Goal: Information Seeking & Learning: Learn about a topic

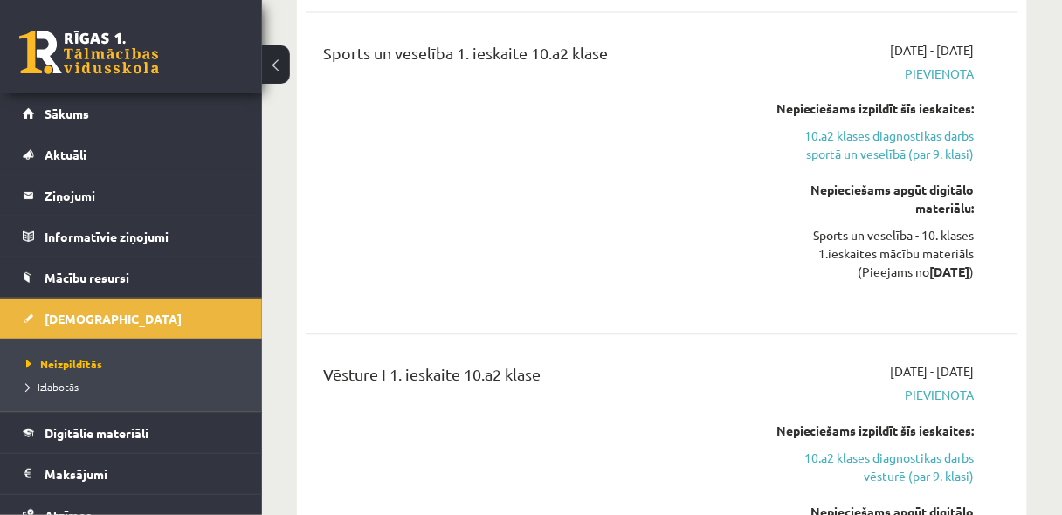
scroll to position [2422, 0]
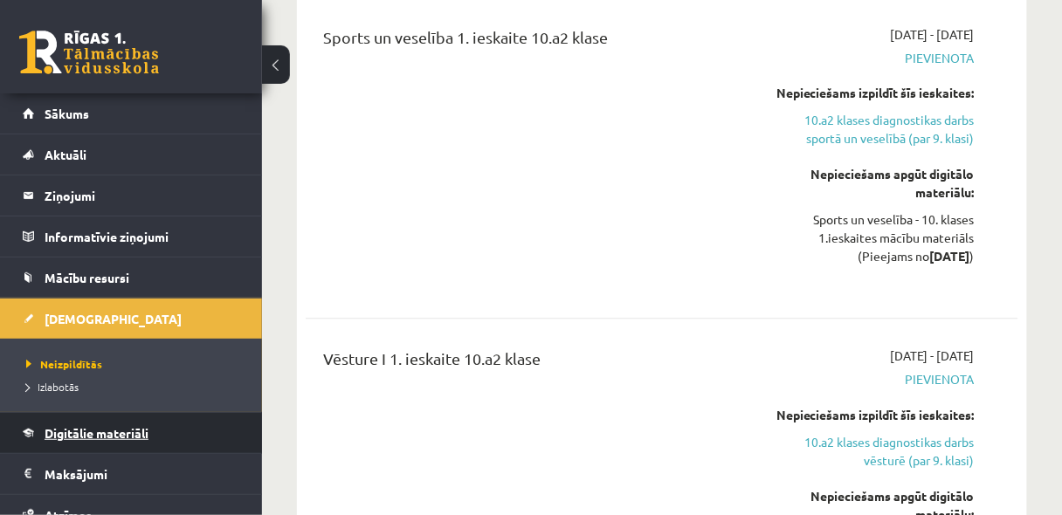
click at [88, 425] on span "Digitālie materiāli" at bounding box center [97, 433] width 104 height 16
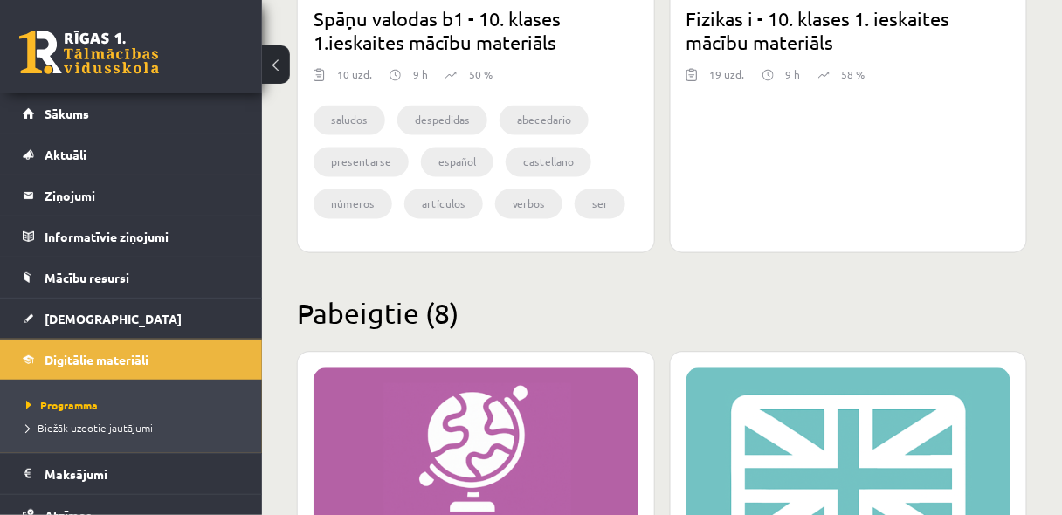
scroll to position [581, 0]
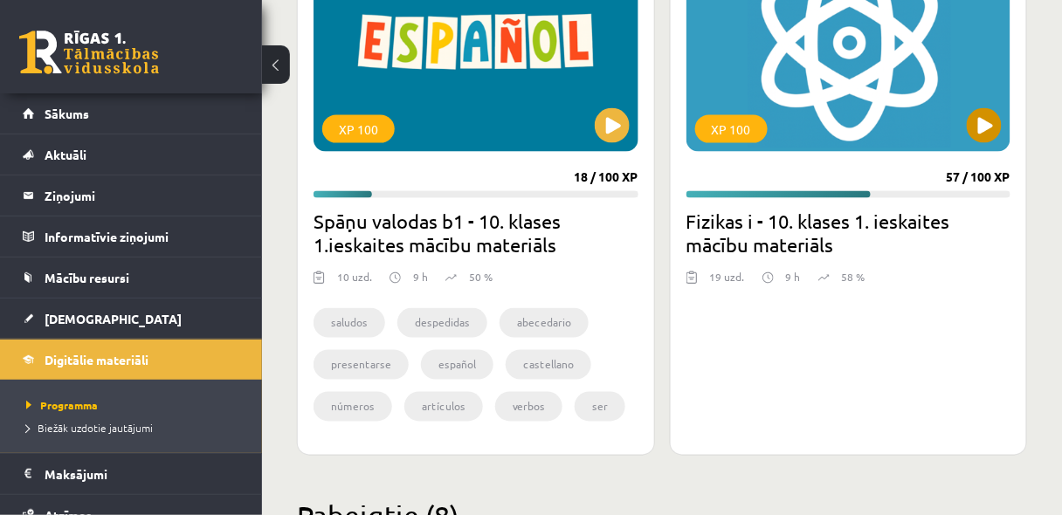
click at [1000, 115] on div "XP 100" at bounding box center [848, 43] width 325 height 218
click at [1022, 149] on div "XP 100 57 / 100 XP Fizikas i - 10. klases 1. ieskaites mācību materiāls 19 uzd.…" at bounding box center [849, 186] width 358 height 539
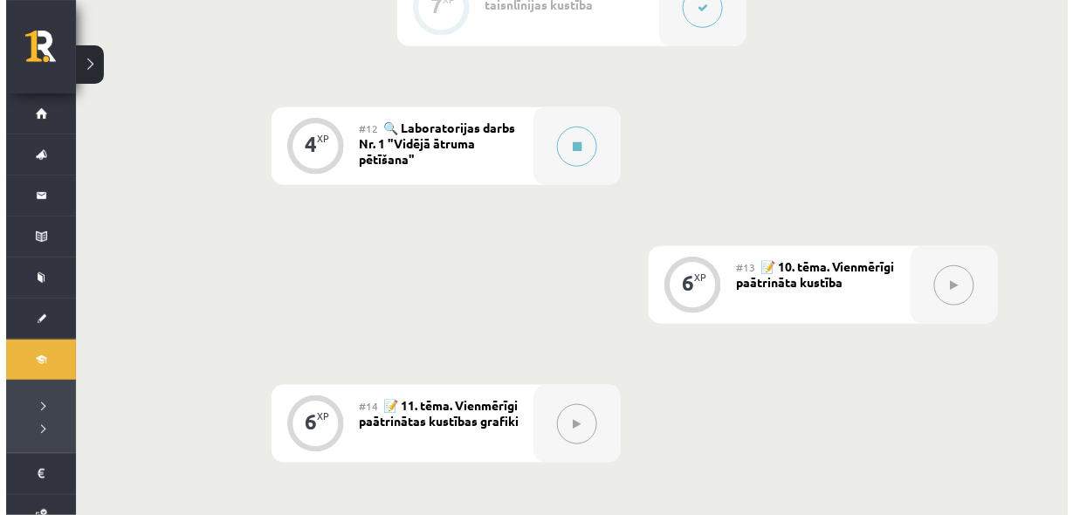
scroll to position [1905, 0]
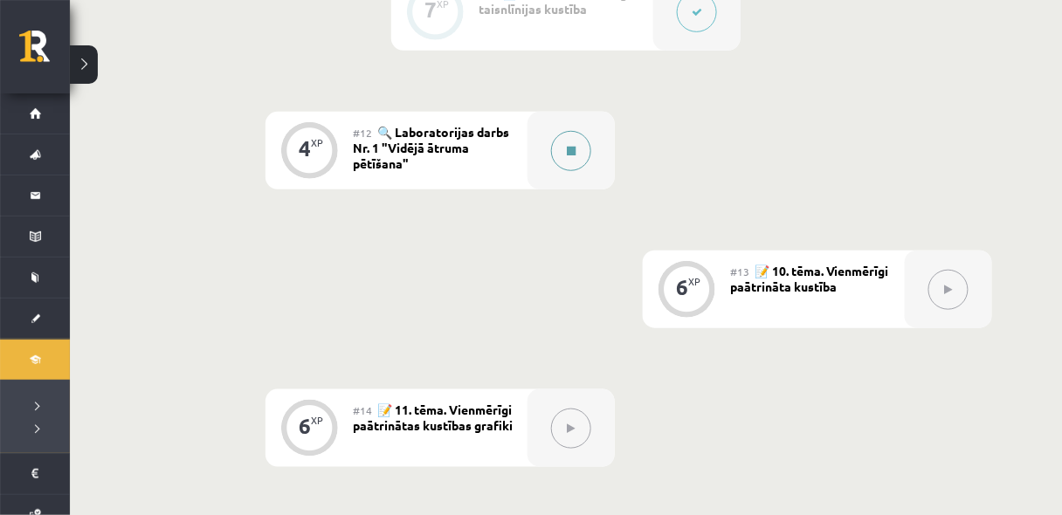
click at [565, 156] on button at bounding box center [571, 151] width 40 height 40
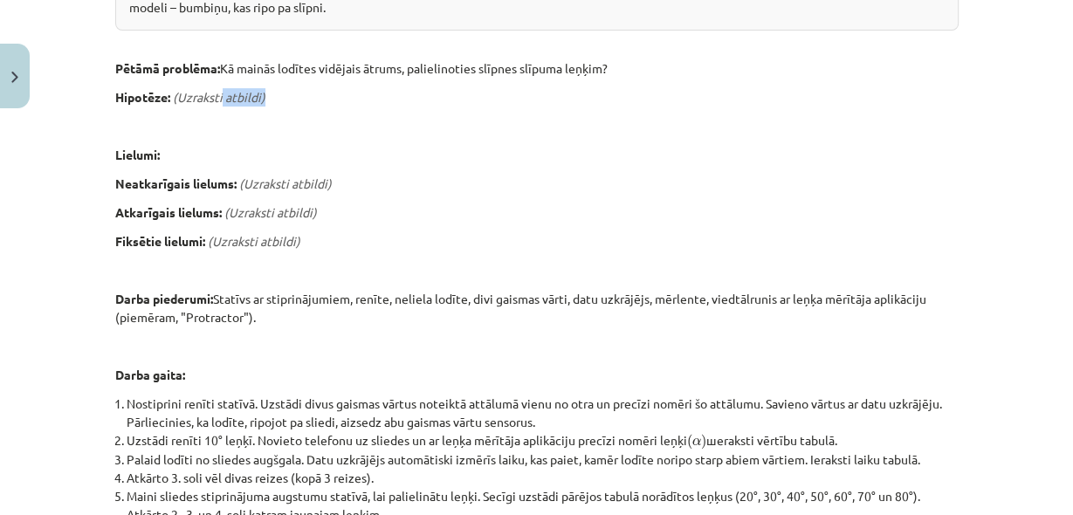
drag, startPoint x: 222, startPoint y: 86, endPoint x: 266, endPoint y: 93, distance: 45.2
click at [266, 93] on div "Laboratorijas darbs Nr. 1: Vidējā ātruma noteikšana 📝 Veic laboratorijas darbu …" at bounding box center [537, 359] width 844 height 1116
click at [303, 94] on p "Hipotēze: (Uzraksti atbildi)" at bounding box center [537, 97] width 844 height 18
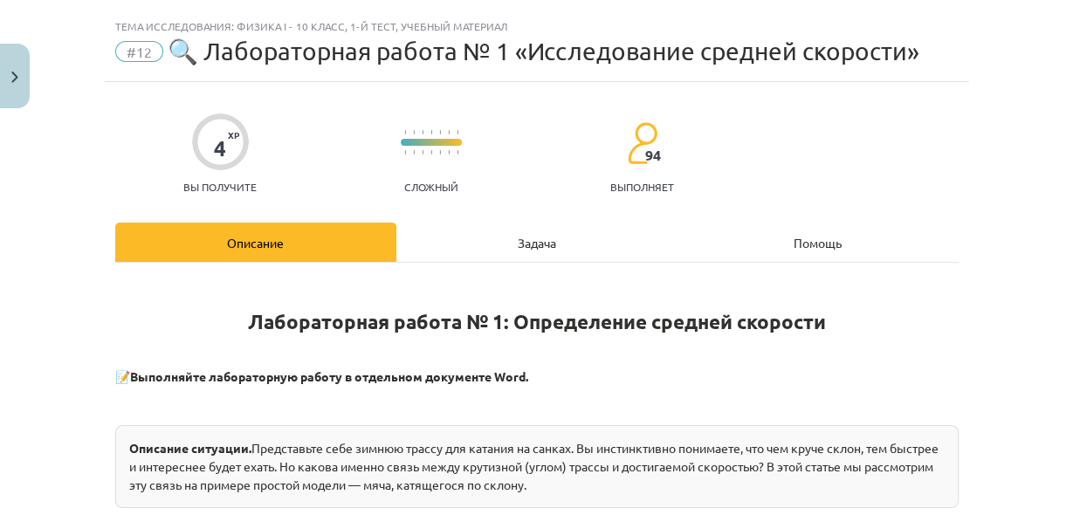
scroll to position [0, 0]
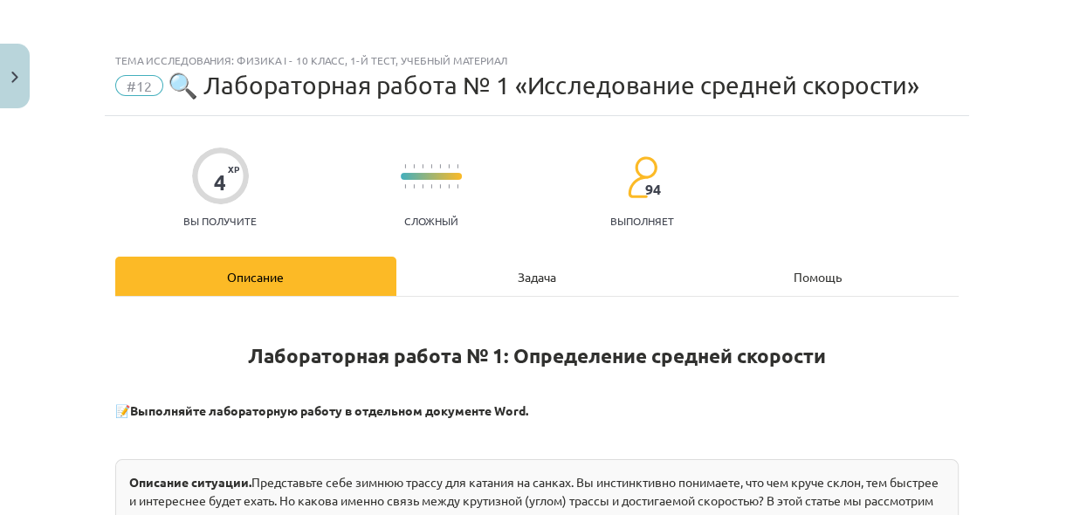
click at [503, 267] on div "Задача" at bounding box center [537, 276] width 281 height 39
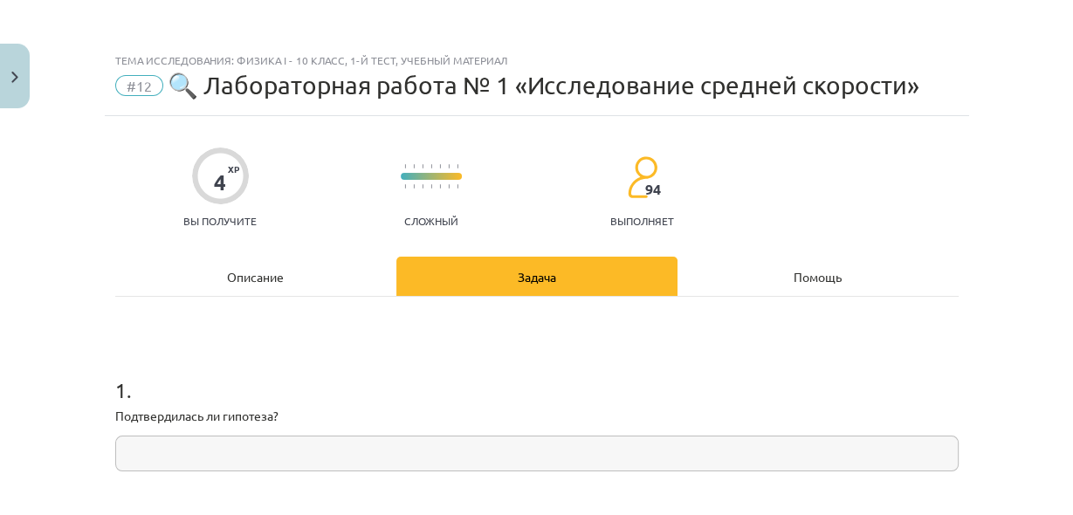
click at [328, 276] on div "Описание" at bounding box center [255, 276] width 281 height 39
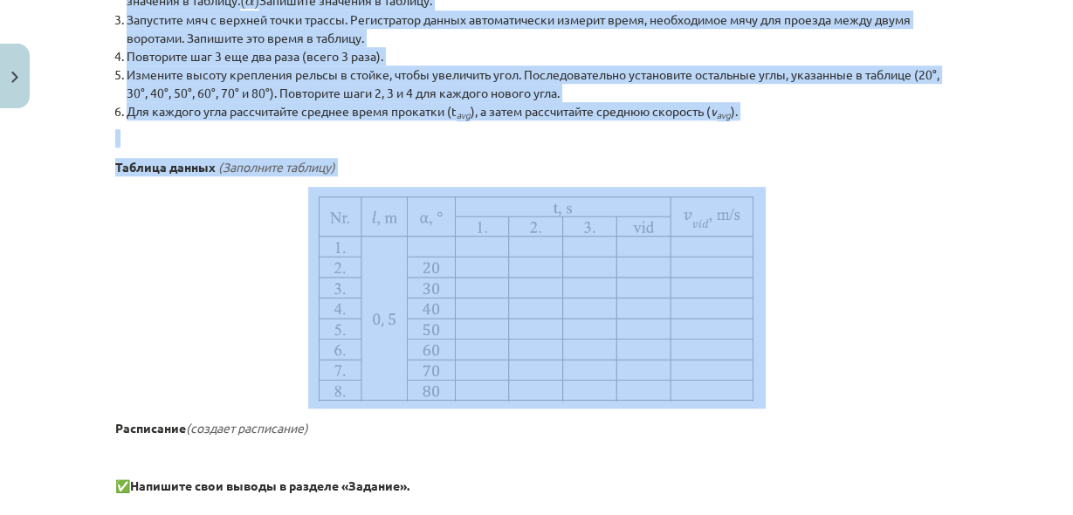
scroll to position [975, 0]
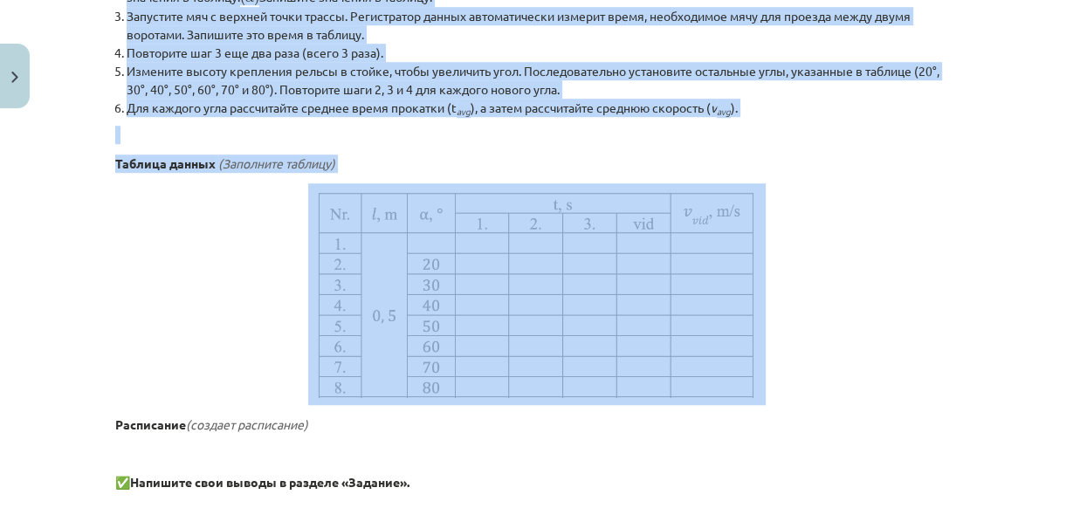
drag, startPoint x: 121, startPoint y: 248, endPoint x: 762, endPoint y: 94, distance: 659.2
copy div "Описание ситуации. Представьте себе зимнюю трассу для катания на санках. Вы инс…"
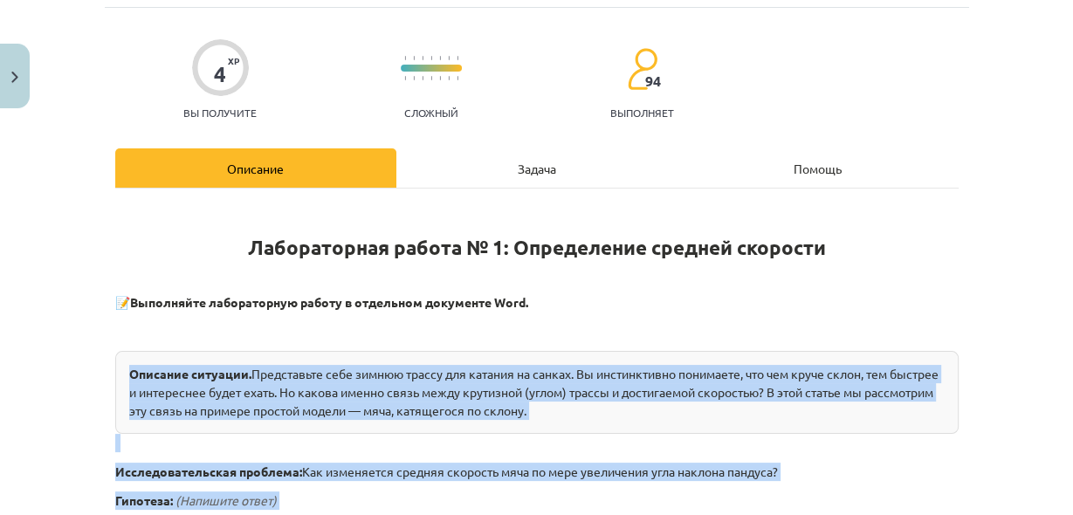
scroll to position [0, 0]
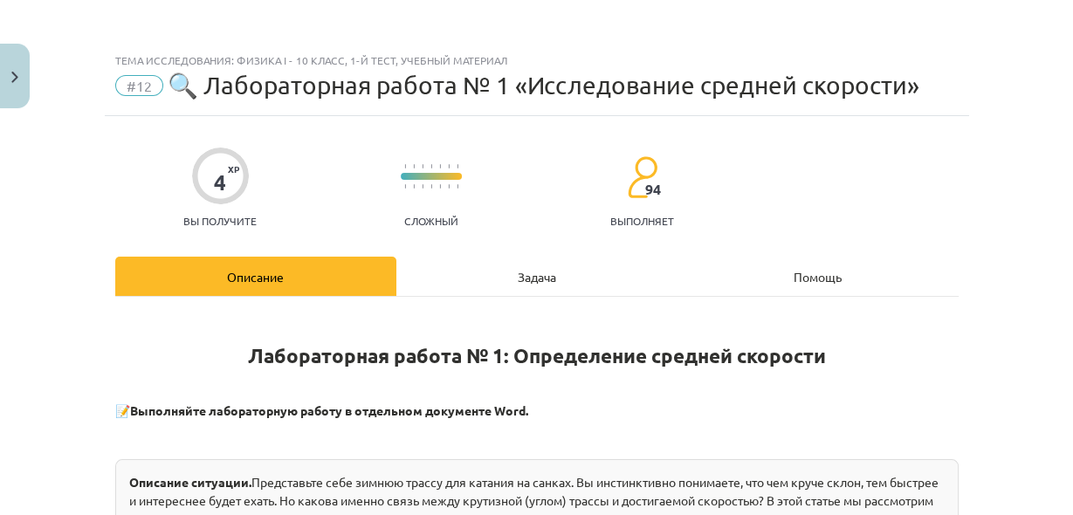
click at [506, 272] on div "Задача" at bounding box center [537, 276] width 281 height 39
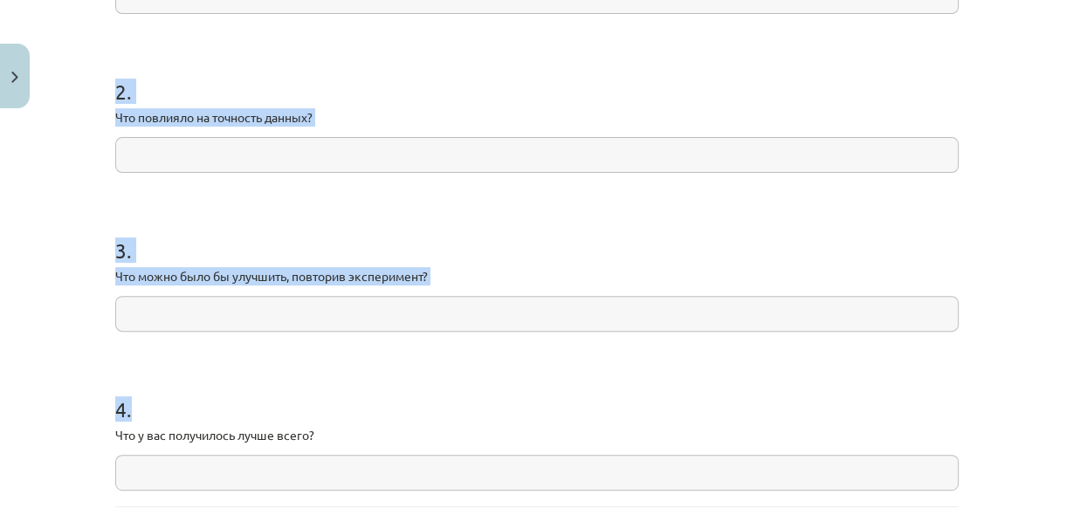
scroll to position [602, 0]
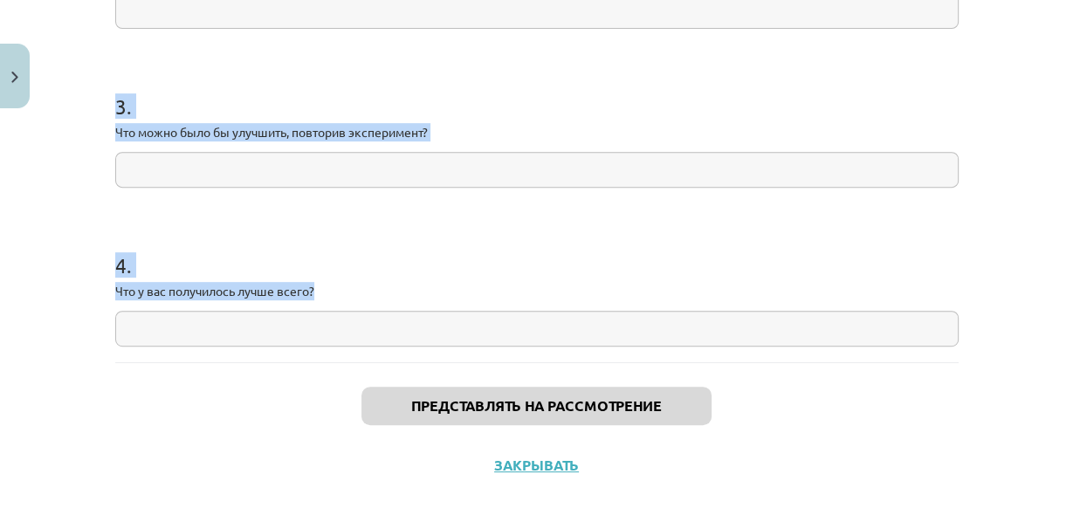
drag, startPoint x: 107, startPoint y: 64, endPoint x: 392, endPoint y: 287, distance: 362.7
click at [392, 287] on div "4 XP Вы получите Сложный 94 выполняет Описание Задача Помощь 1 . Подтвердилась …" at bounding box center [537, 4] width 865 height 981
copy form "1 . Подтвердилась ли гипотеза? 2 . Что повлияло на точность данных? 3 . Что мож…"
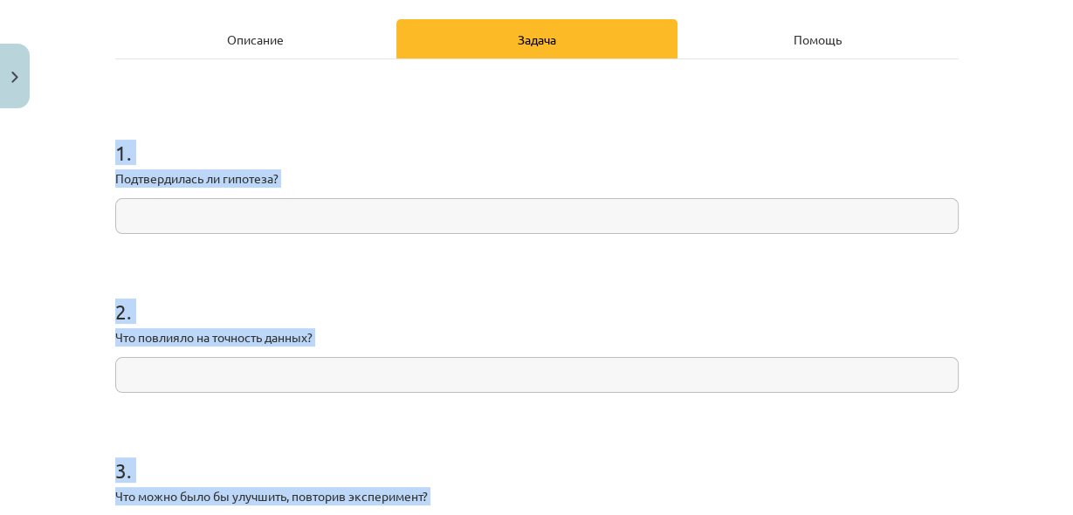
scroll to position [183, 0]
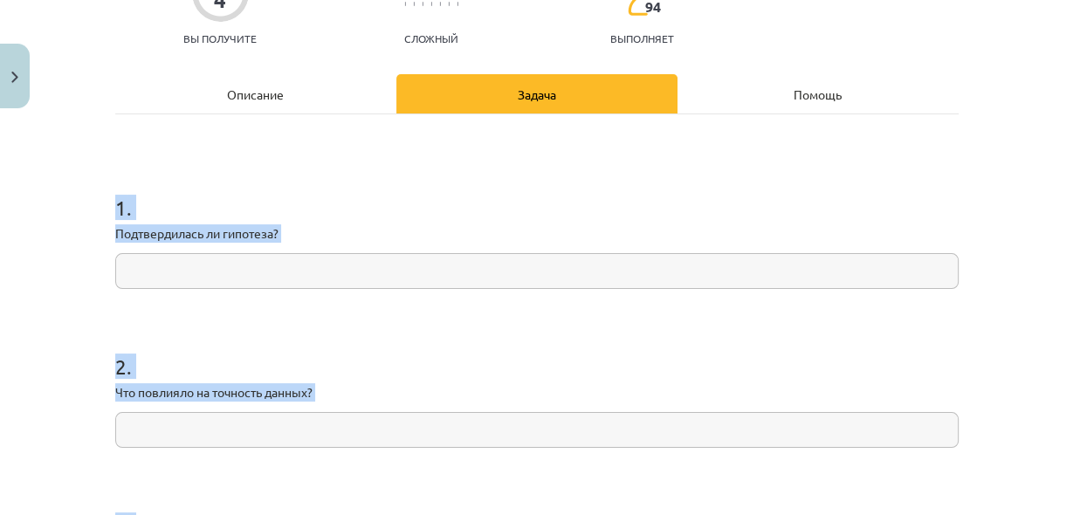
click at [371, 255] on input "text" at bounding box center [537, 271] width 844 height 36
click at [383, 269] on input "text" at bounding box center [537, 271] width 844 height 36
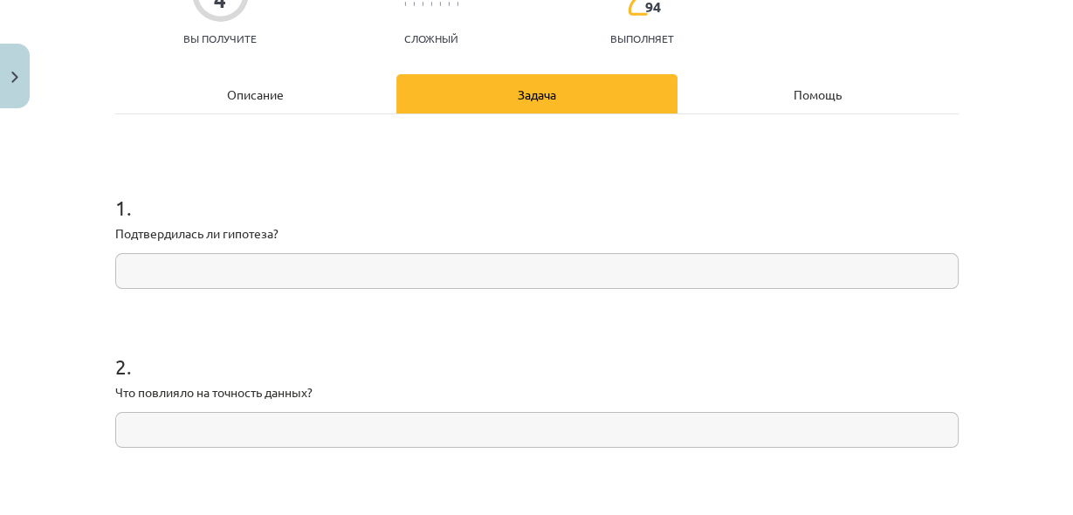
paste input "**********"
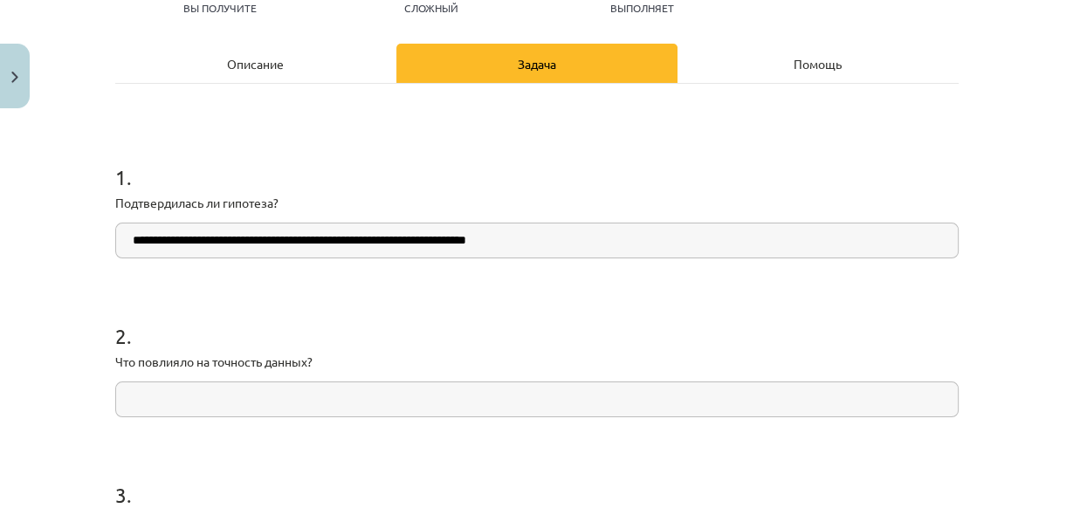
scroll to position [230, 0]
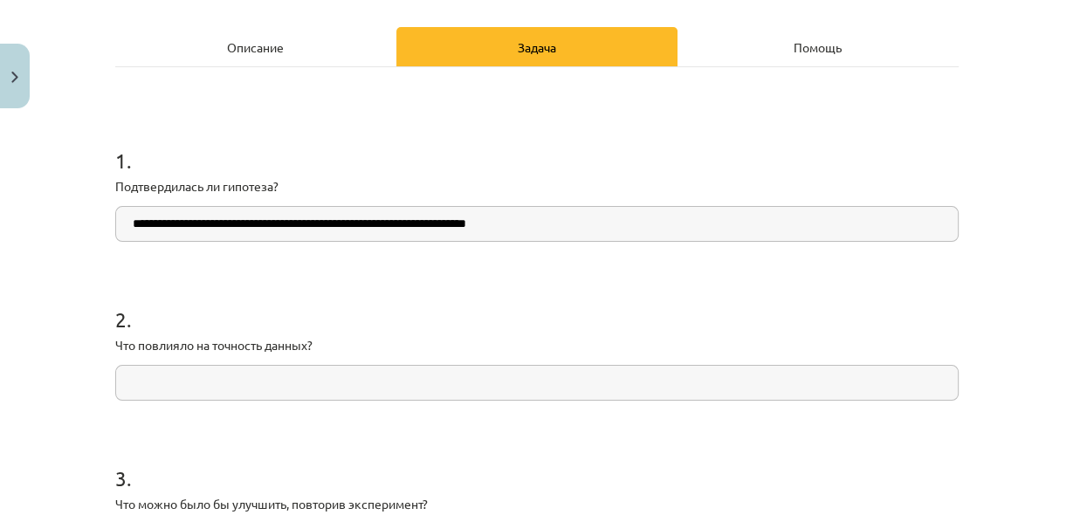
type input "**********"
click at [354, 382] on input "text" at bounding box center [537, 383] width 844 height 36
paste input "**********"
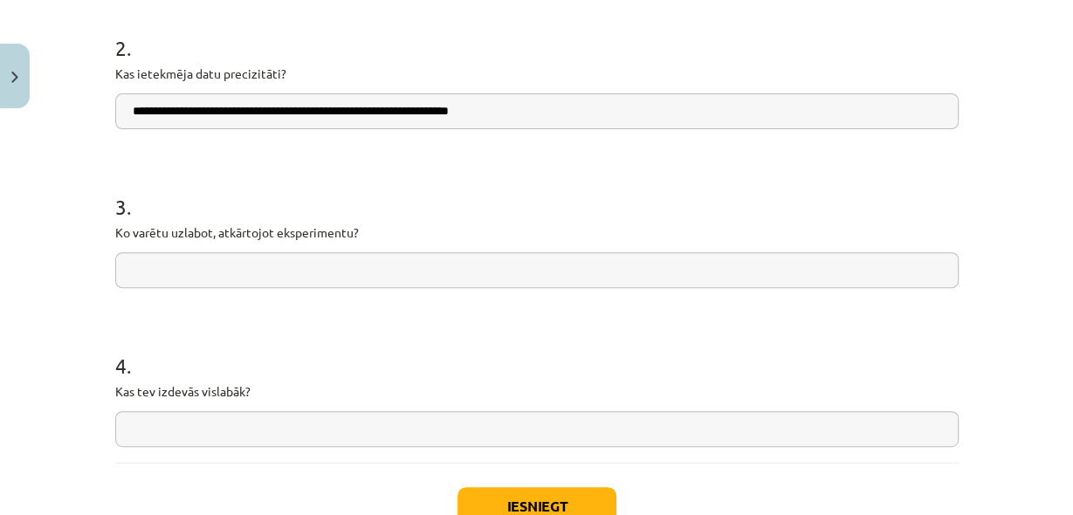
scroll to position [509, 0]
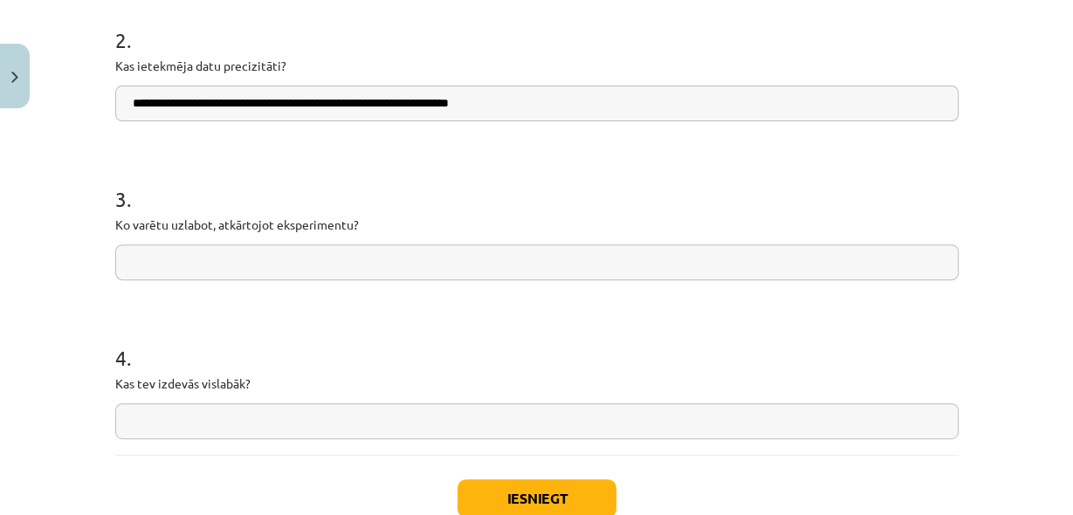
type input "**********"
click at [417, 267] on input "text" at bounding box center [537, 263] width 844 height 36
paste input "**********"
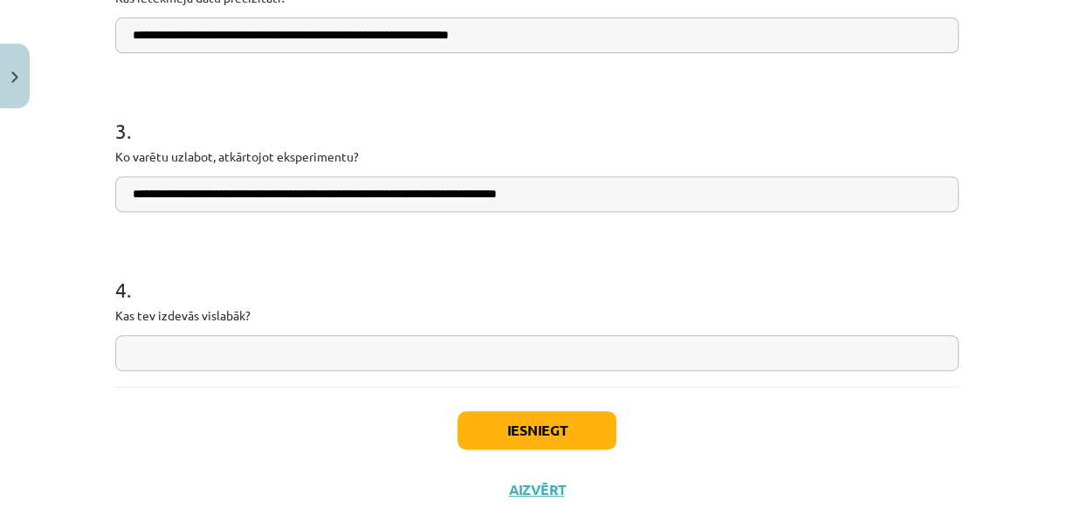
scroll to position [602, 0]
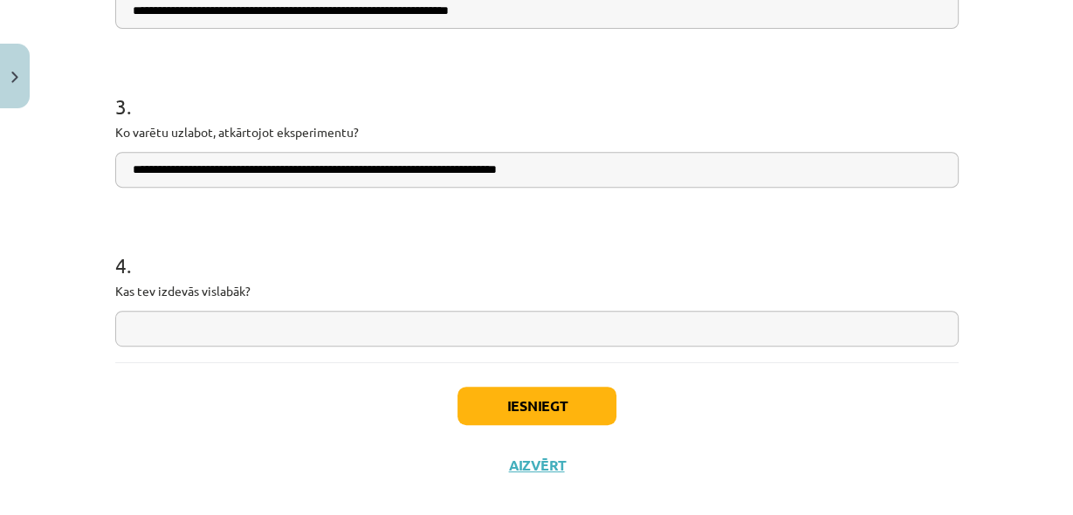
type input "**********"
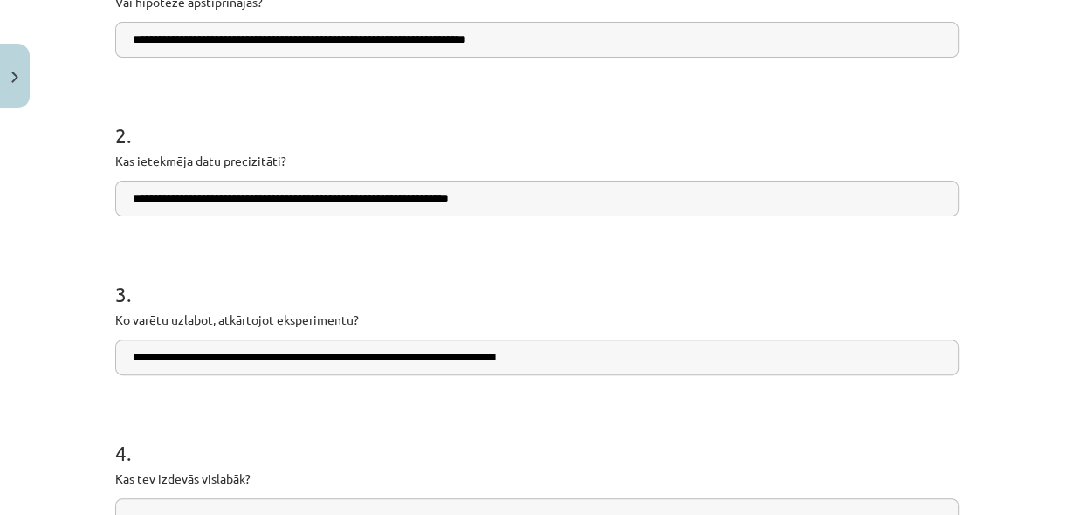
scroll to position [230, 0]
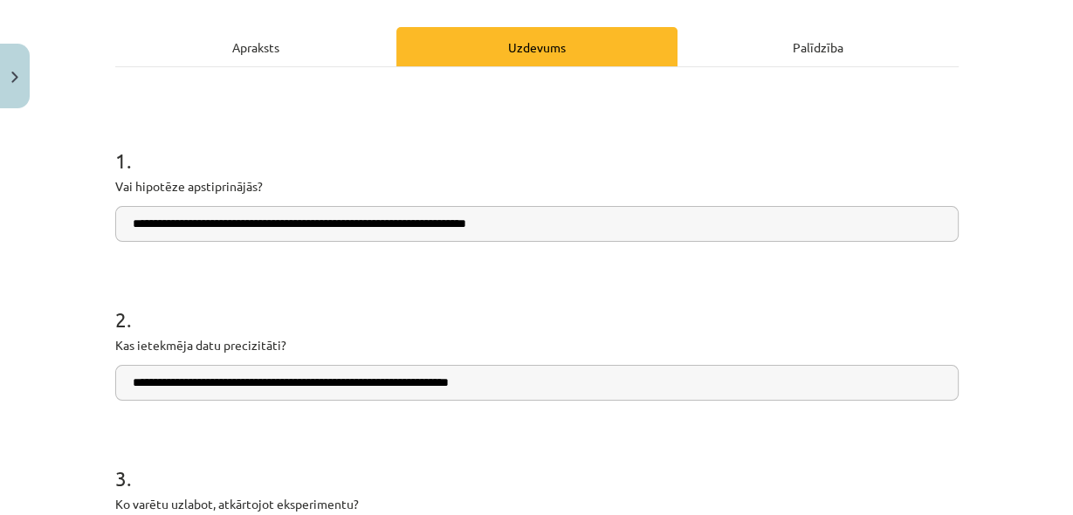
click at [256, 49] on div "Apraksts" at bounding box center [255, 46] width 281 height 39
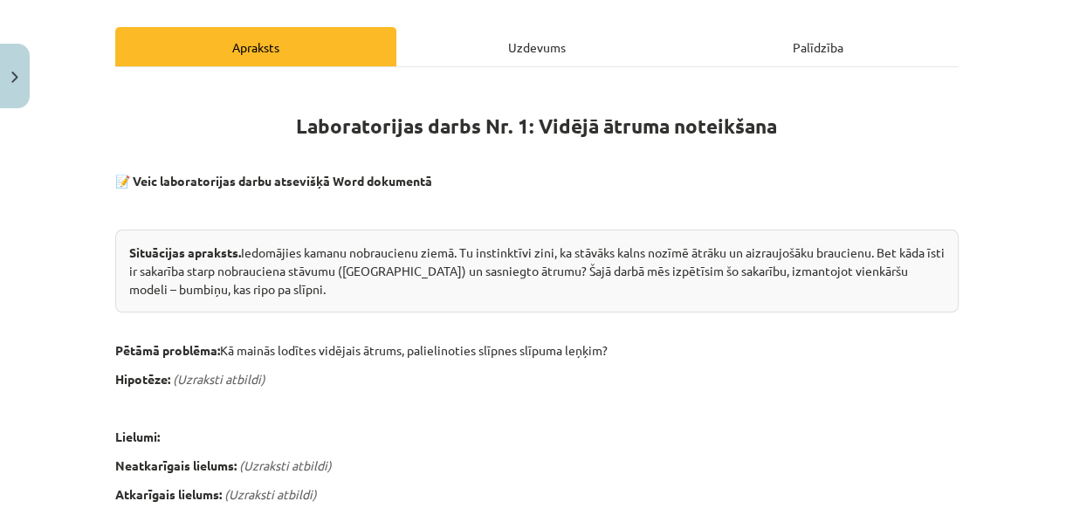
click at [569, 59] on div "Uzdevums" at bounding box center [537, 46] width 281 height 39
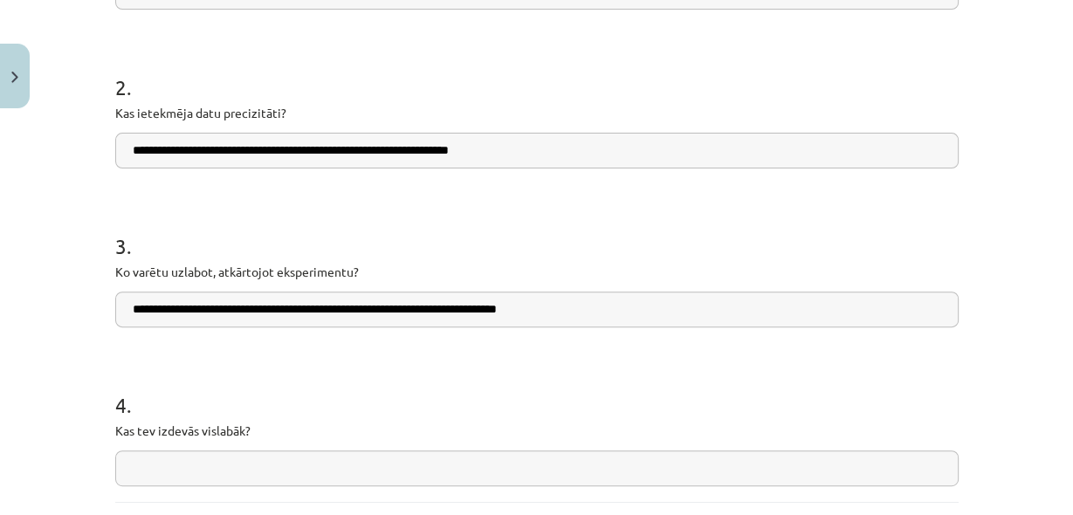
scroll to position [624, 0]
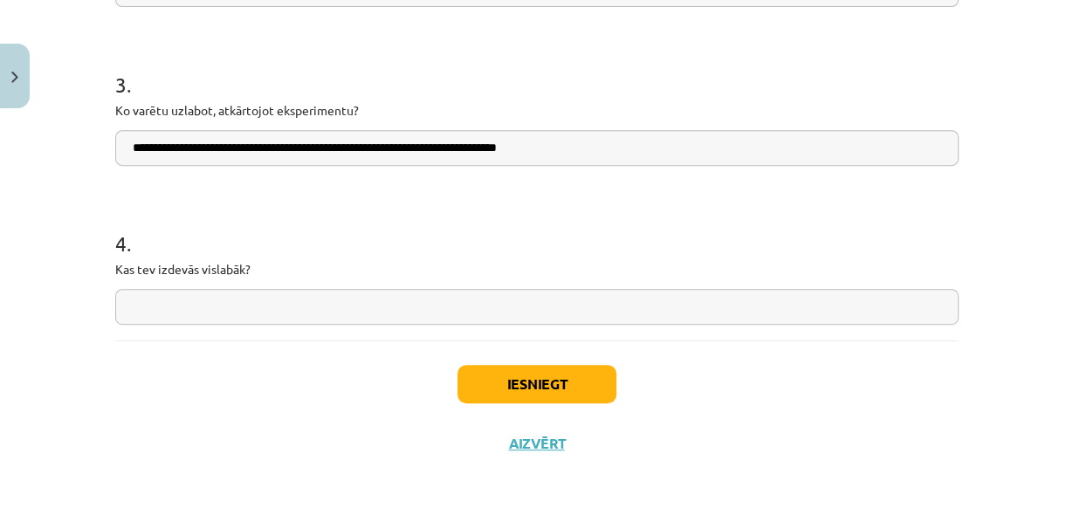
click at [328, 293] on input "text" at bounding box center [537, 307] width 844 height 36
paste input "**********"
type input "**********"
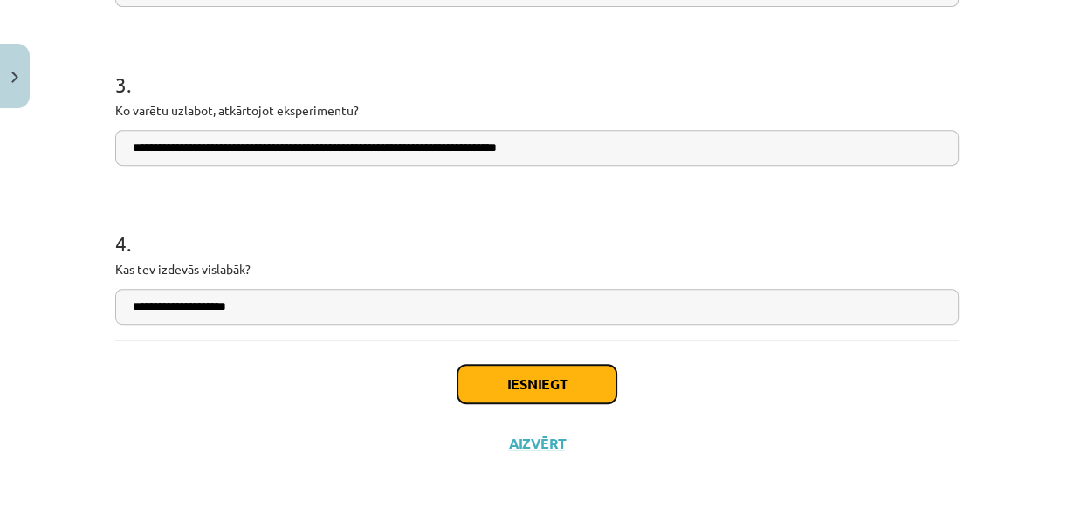
click at [541, 390] on button "Iesniegt" at bounding box center [537, 384] width 159 height 38
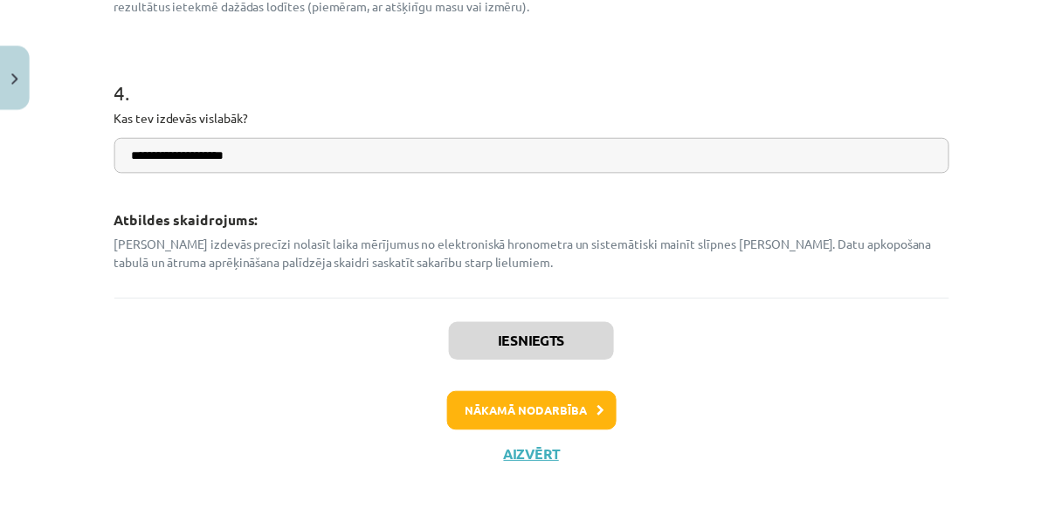
scroll to position [1069, 0]
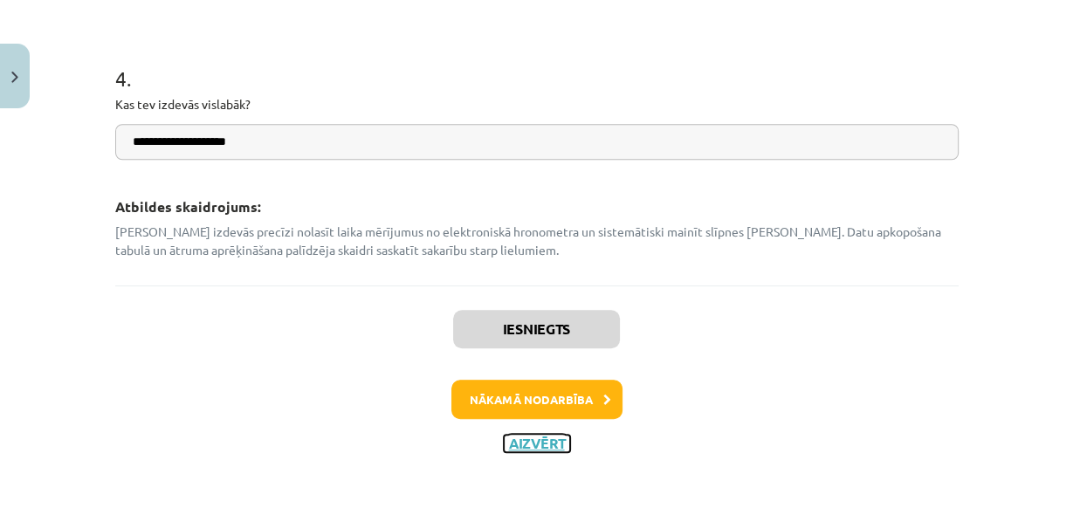
click at [531, 438] on button "Aizvērt" at bounding box center [537, 443] width 66 height 17
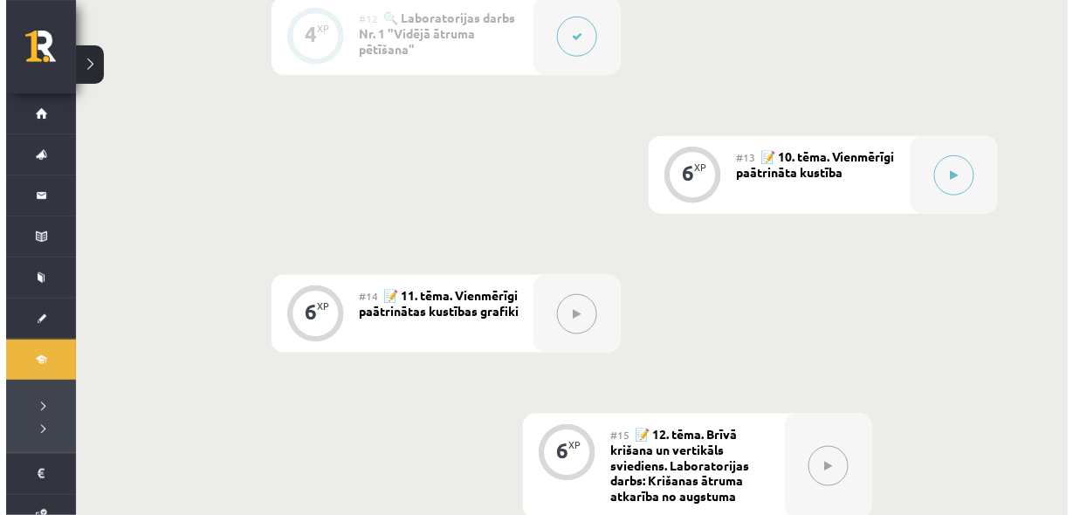
scroll to position [2045, 0]
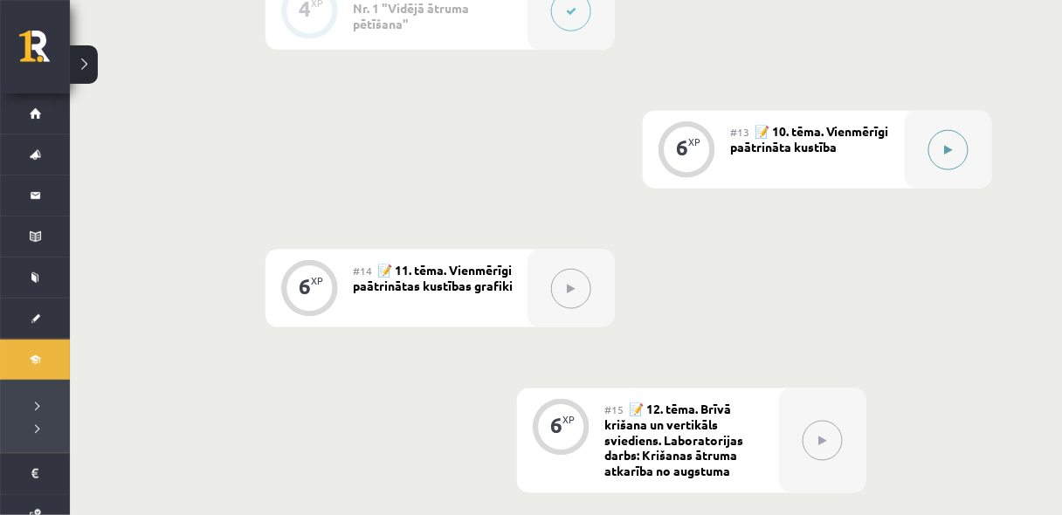
click at [931, 144] on button at bounding box center [948, 150] width 40 height 40
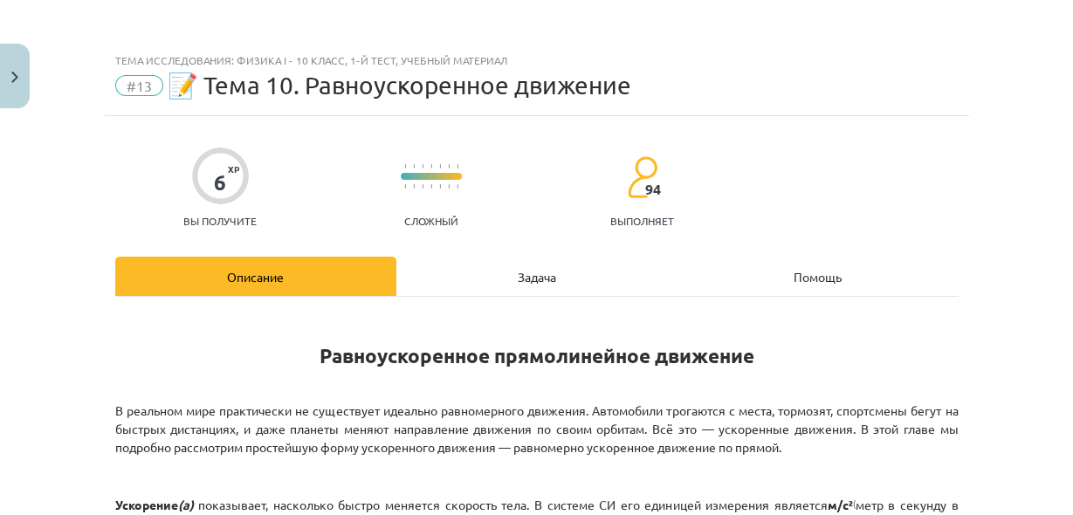
scroll to position [2058, 0]
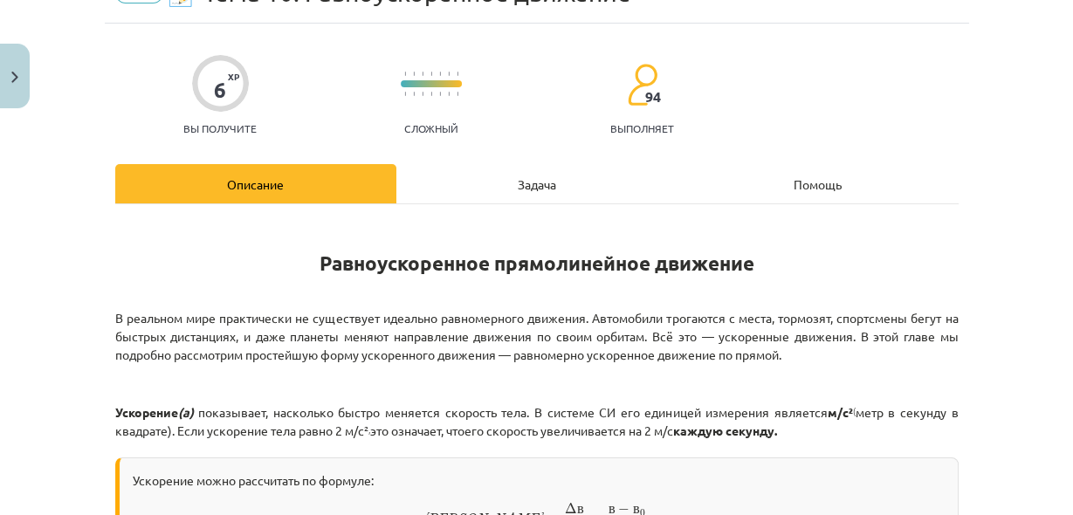
click at [662, 248] on h1 "Равноускоренное прямолинейное движение" at bounding box center [537, 247] width 844 height 55
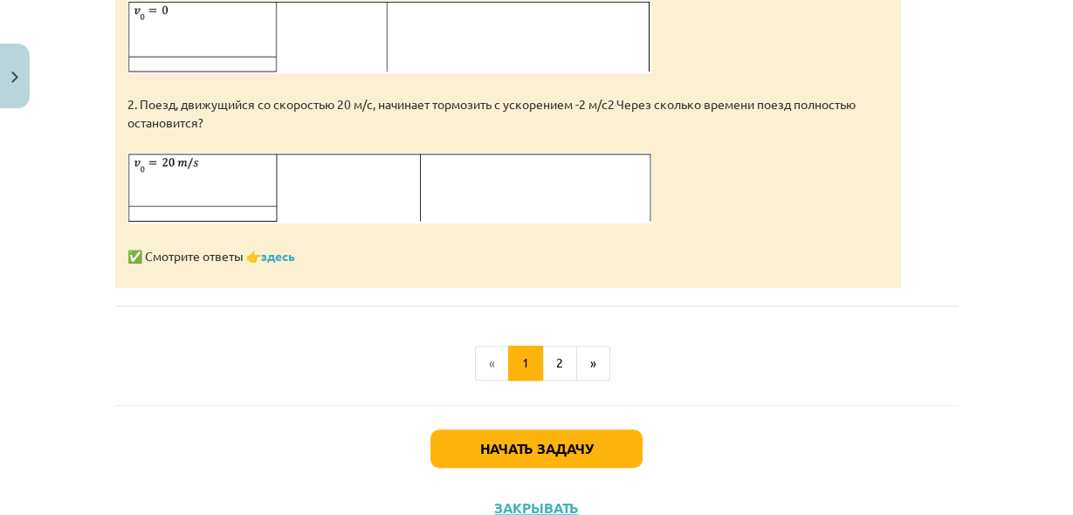
scroll to position [1164, 0]
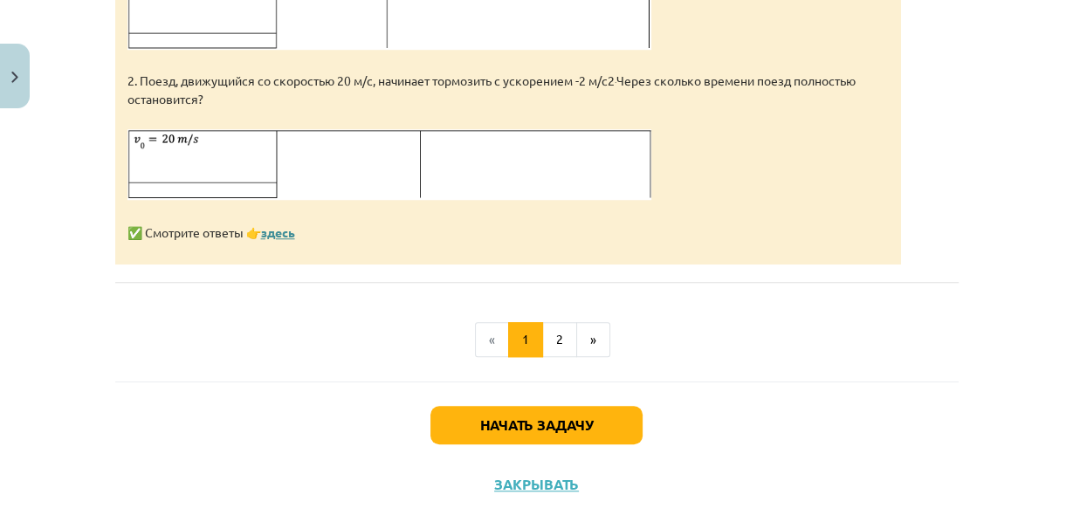
click at [290, 240] on font "здесь" at bounding box center [278, 232] width 34 height 16
click at [556, 357] on button "2" at bounding box center [559, 339] width 35 height 35
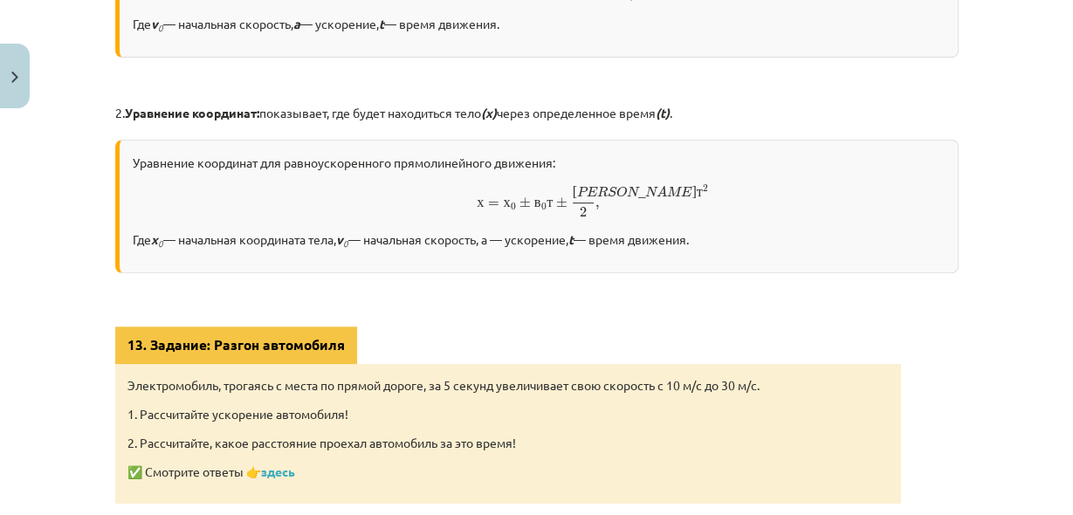
scroll to position [545, 0]
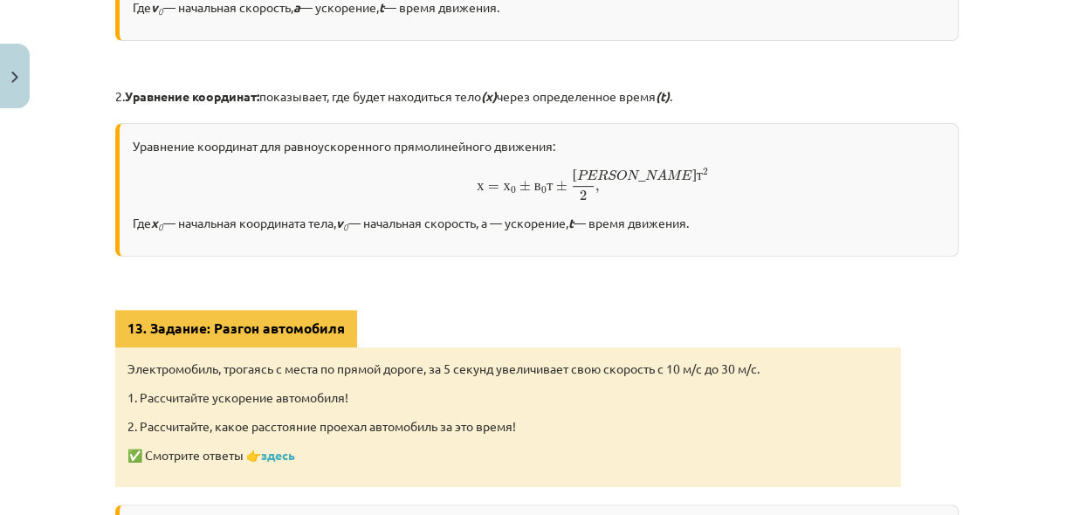
click at [517, 313] on div "13. Задание: Разгон автомобиля Электромобиль, трогаясь с места по прямой дороге…" at bounding box center [508, 398] width 786 height 177
click at [278, 457] on font "здесь" at bounding box center [278, 455] width 34 height 16
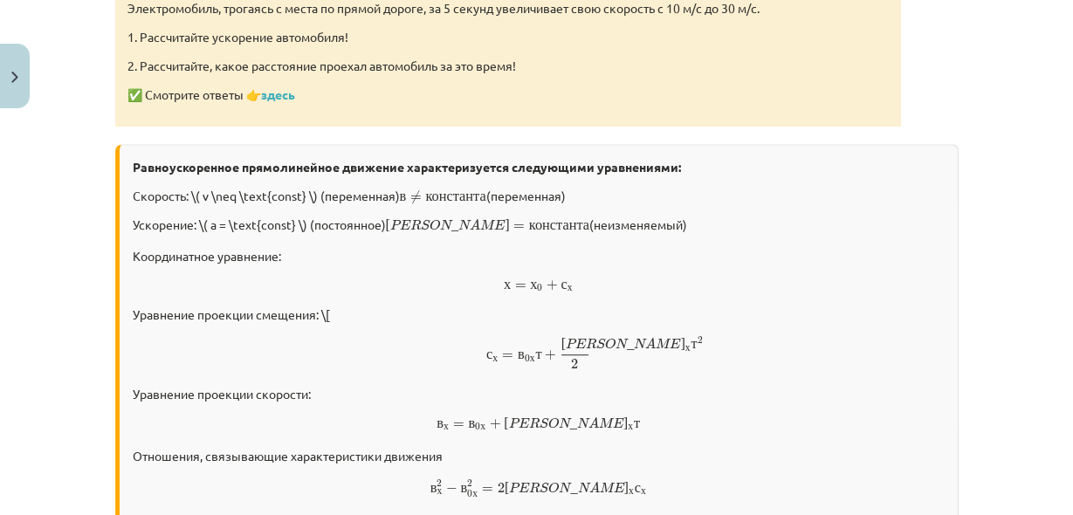
scroll to position [1010, 0]
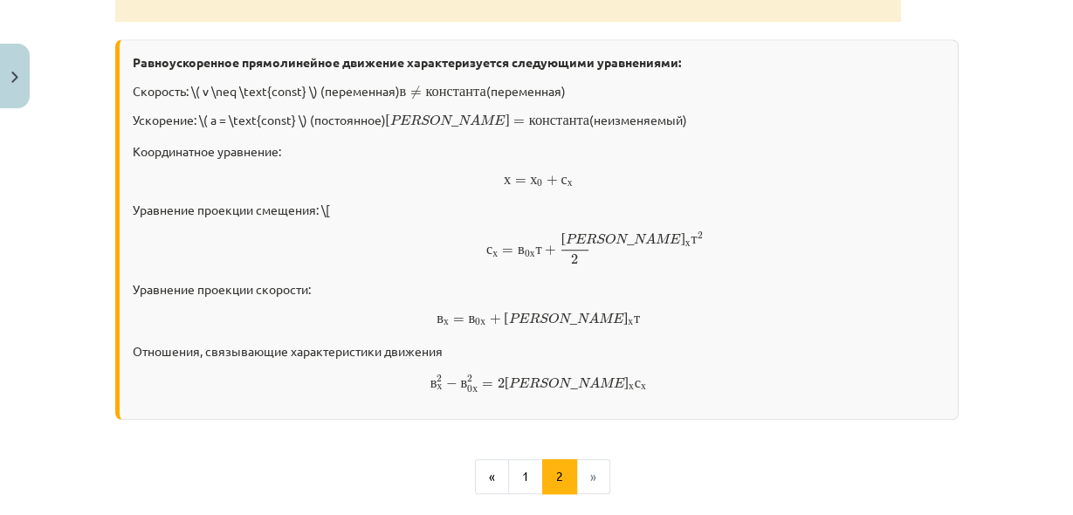
click at [884, 45] on div "Равноускоренное прямолинейное движение характеризуется следующими уравнениями: …" at bounding box center [537, 230] width 844 height 382
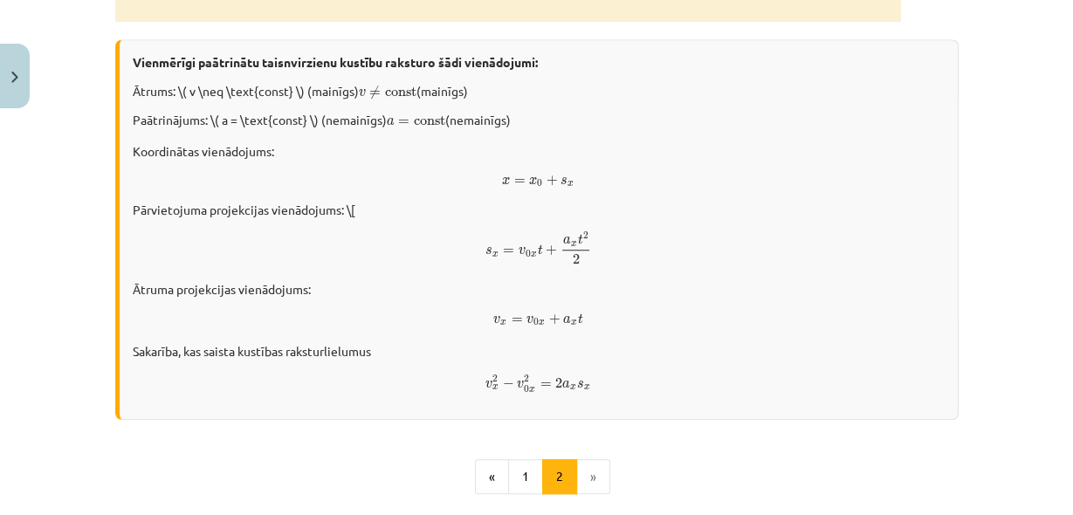
scroll to position [2045, 0]
click at [746, 168] on p "Koordinātas vienādojums: x = x 0 + s x x = x 0 + s x" at bounding box center [539, 164] width 812 height 49
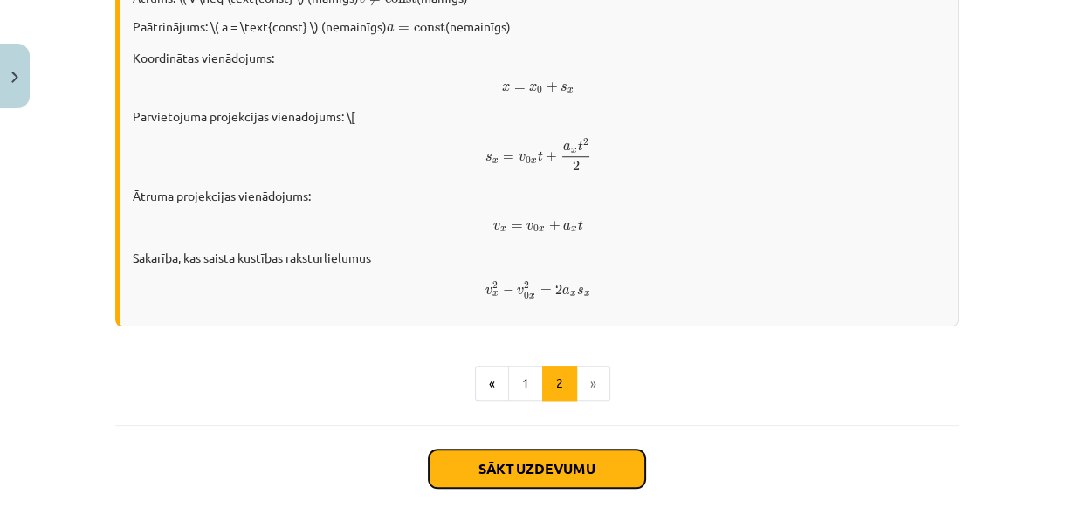
click at [608, 463] on button "Sākt uzdevumu" at bounding box center [537, 469] width 217 height 38
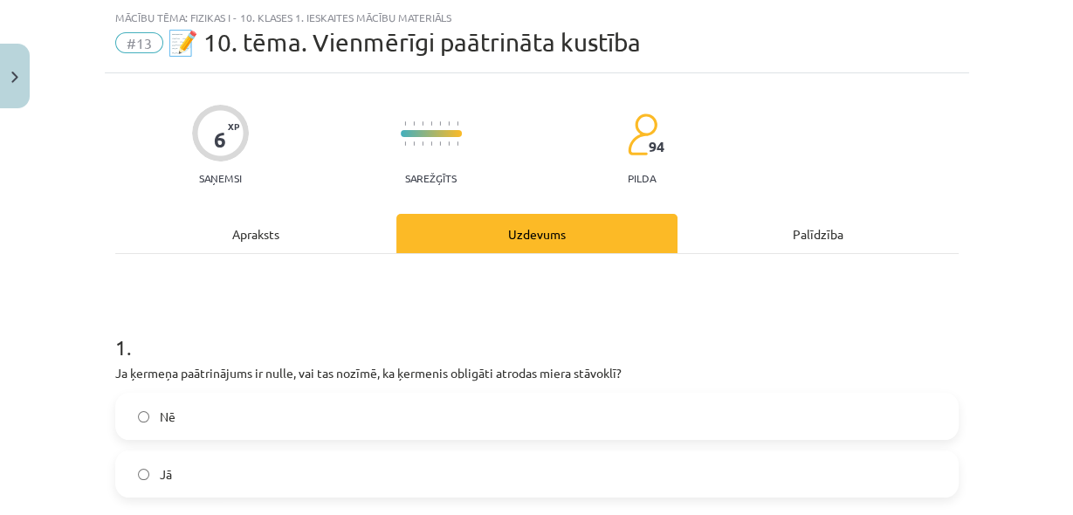
click at [511, 407] on label "Nē" at bounding box center [537, 417] width 840 height 44
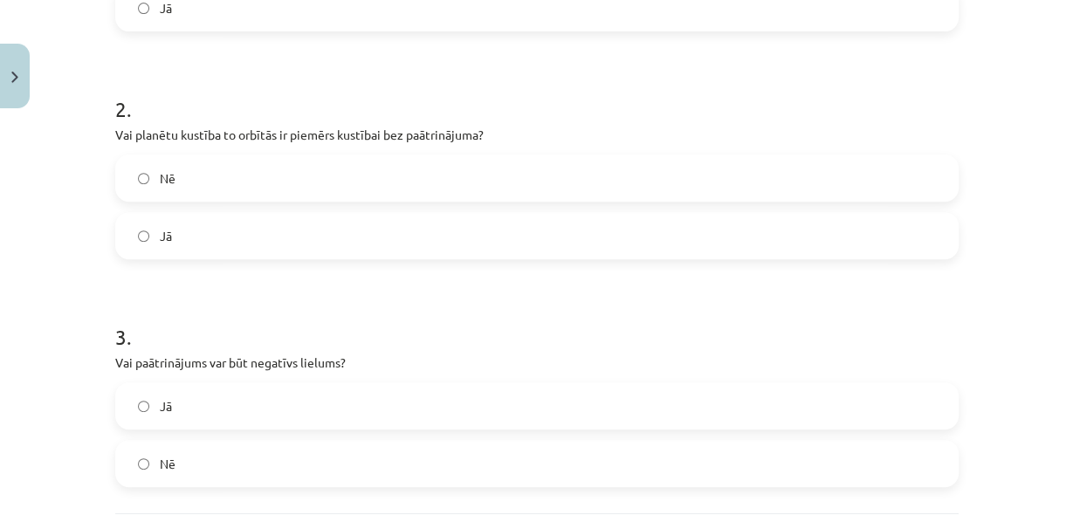
scroll to position [2058, 0]
click at [675, 180] on label "Нет" at bounding box center [537, 178] width 840 height 44
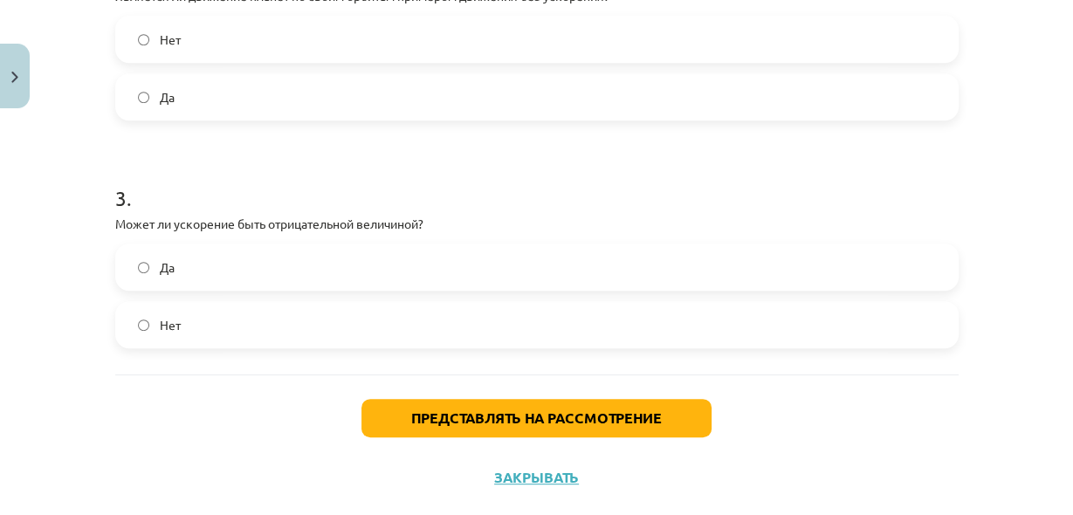
scroll to position [683, 0]
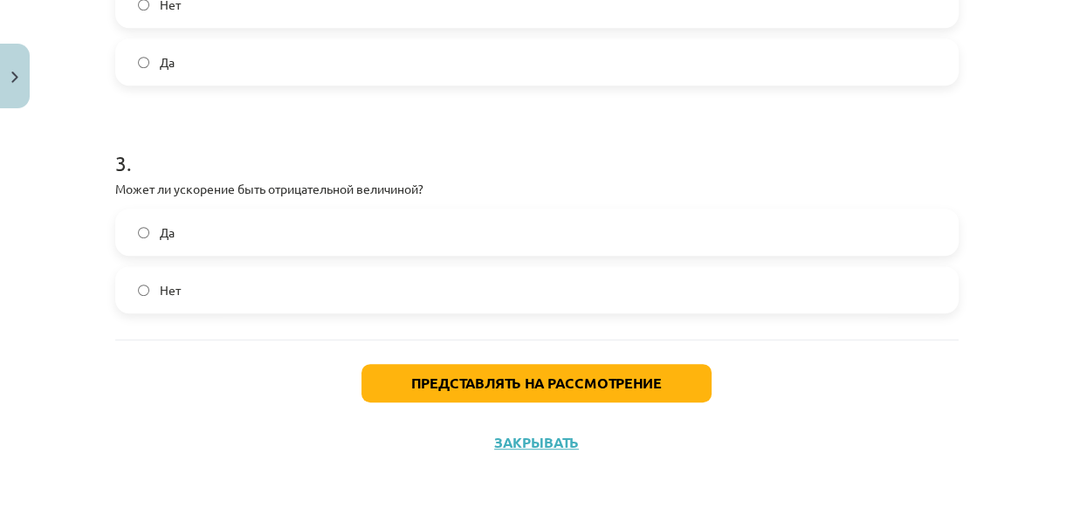
click at [598, 270] on label "Нет" at bounding box center [537, 290] width 840 height 44
click at [597, 243] on label "Да" at bounding box center [537, 232] width 840 height 44
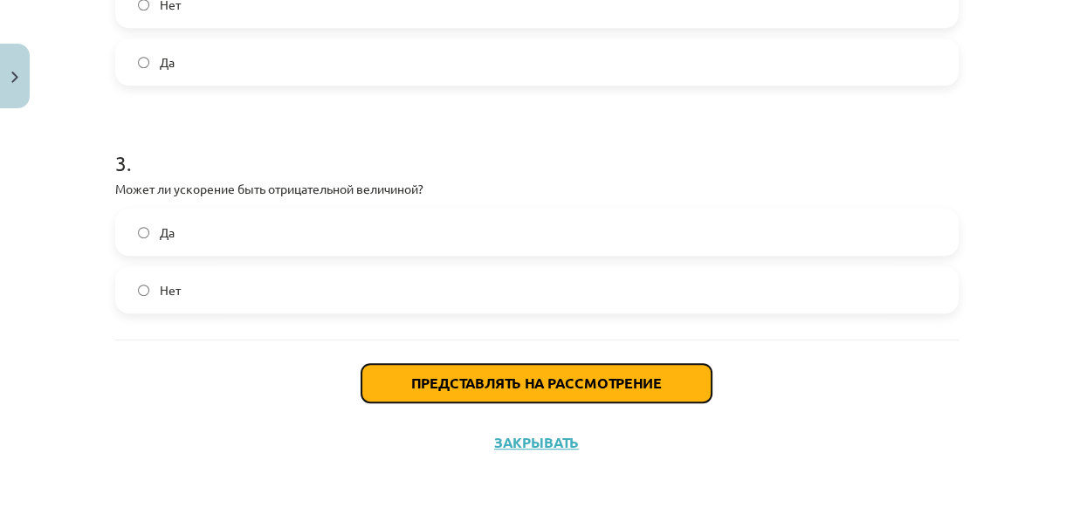
click at [562, 382] on font "Представлять на рассмотрение" at bounding box center [536, 383] width 251 height 18
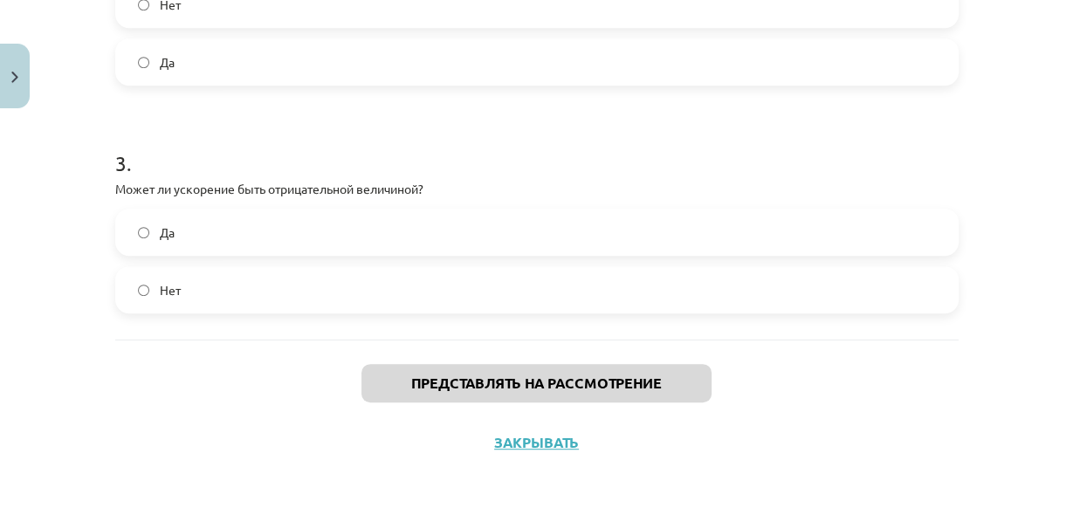
scroll to position [2045, 0]
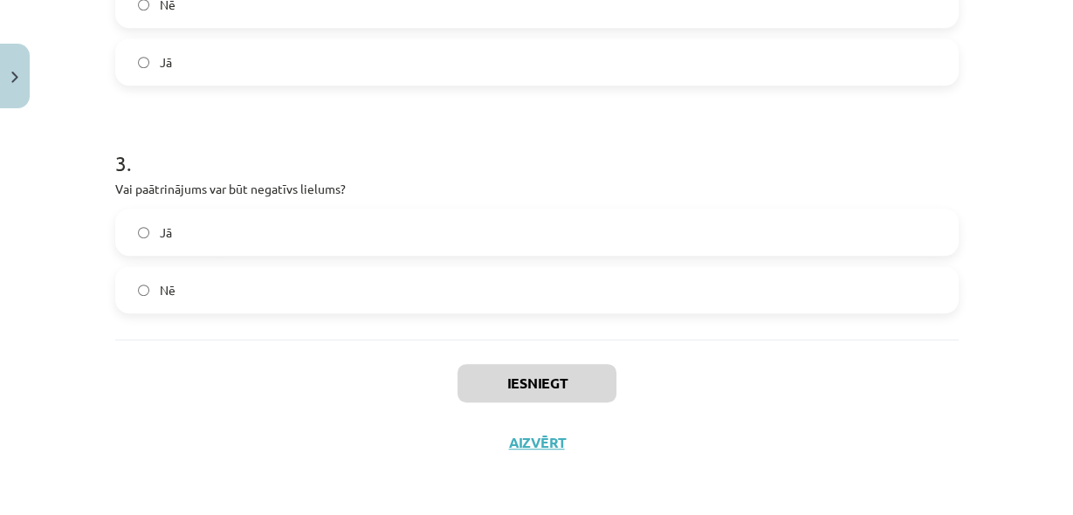
click at [551, 223] on label "Jā" at bounding box center [537, 232] width 840 height 44
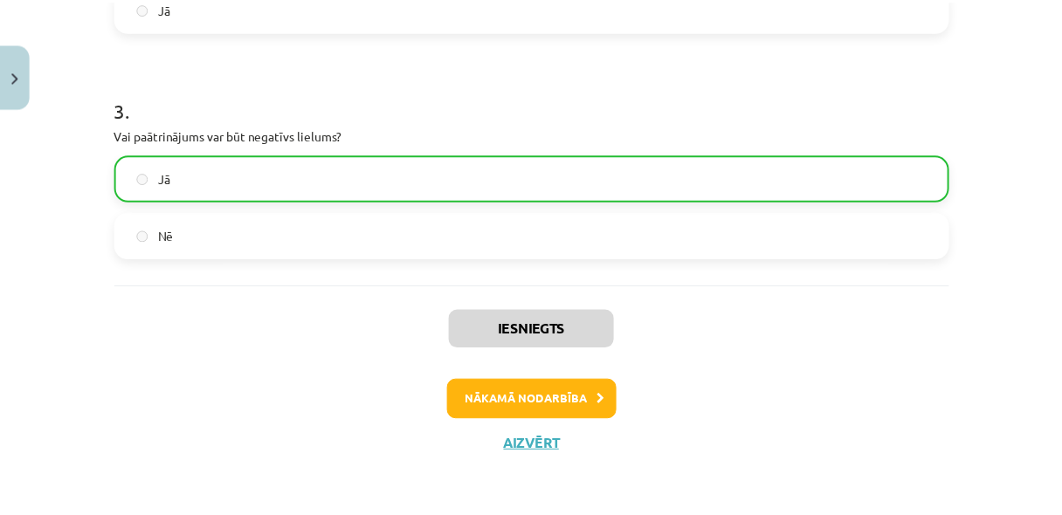
scroll to position [737, 0]
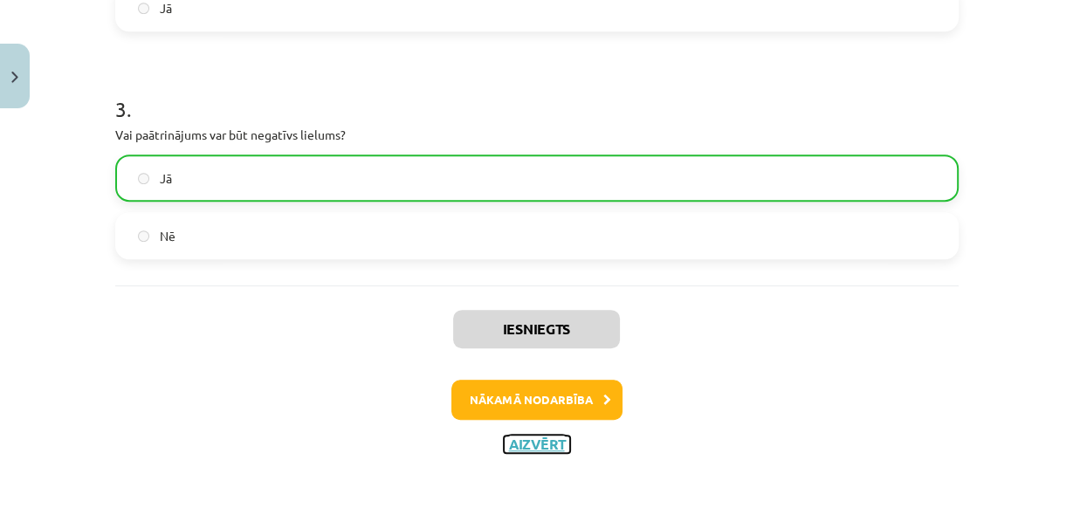
click at [537, 437] on button "Aizvērt" at bounding box center [537, 444] width 66 height 17
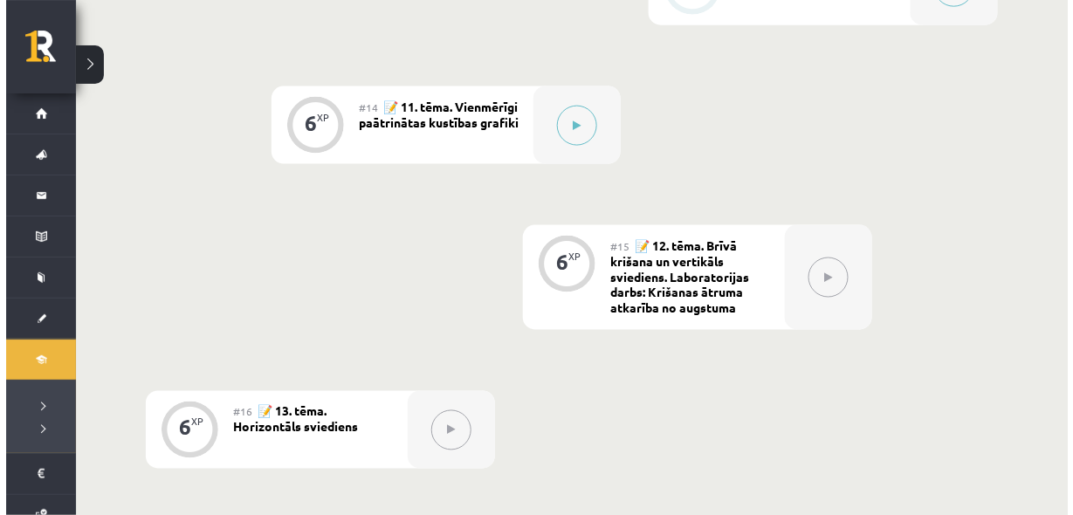
scroll to position [2231, 0]
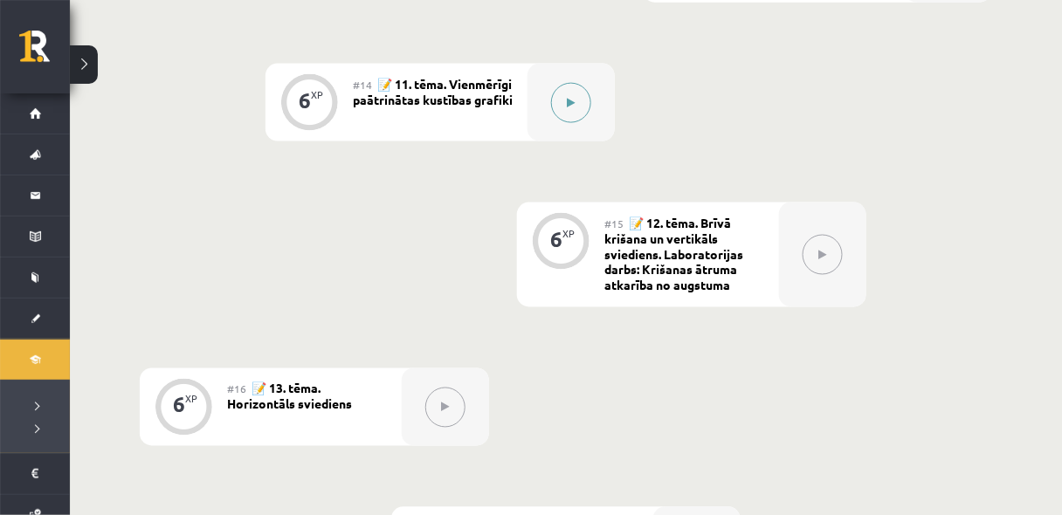
click at [561, 110] on button at bounding box center [571, 103] width 40 height 40
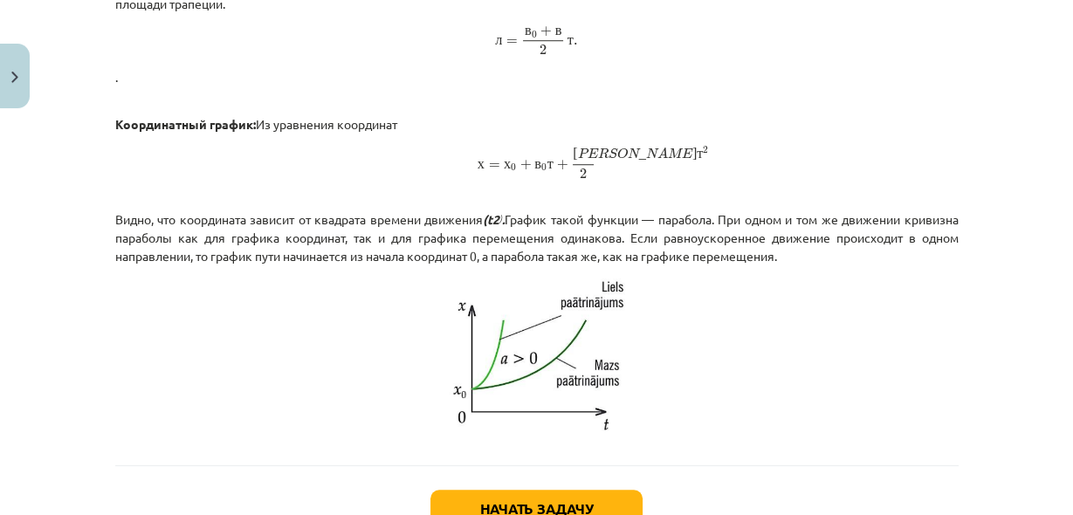
scroll to position [1107, 0]
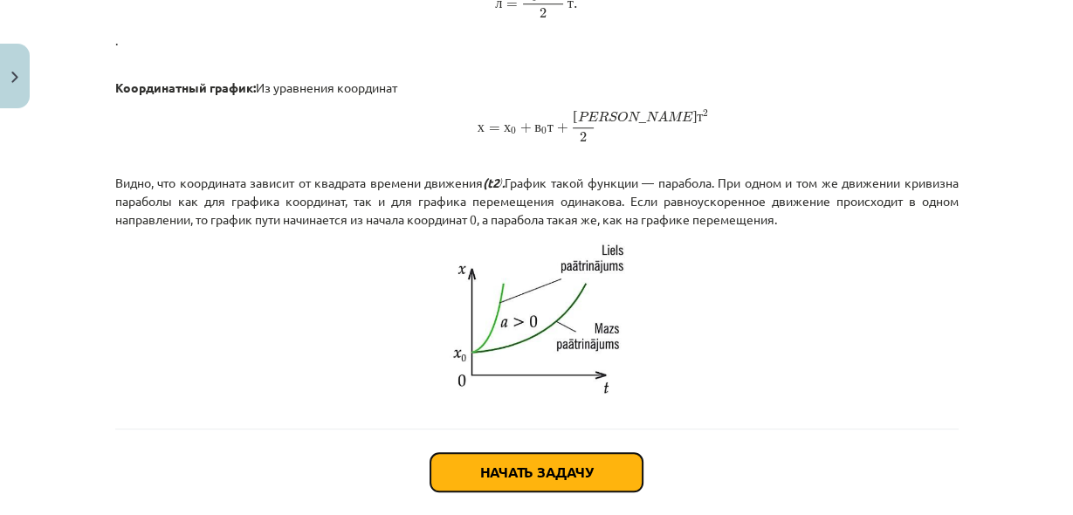
click at [577, 472] on font "Начать задачу" at bounding box center [536, 472] width 113 height 18
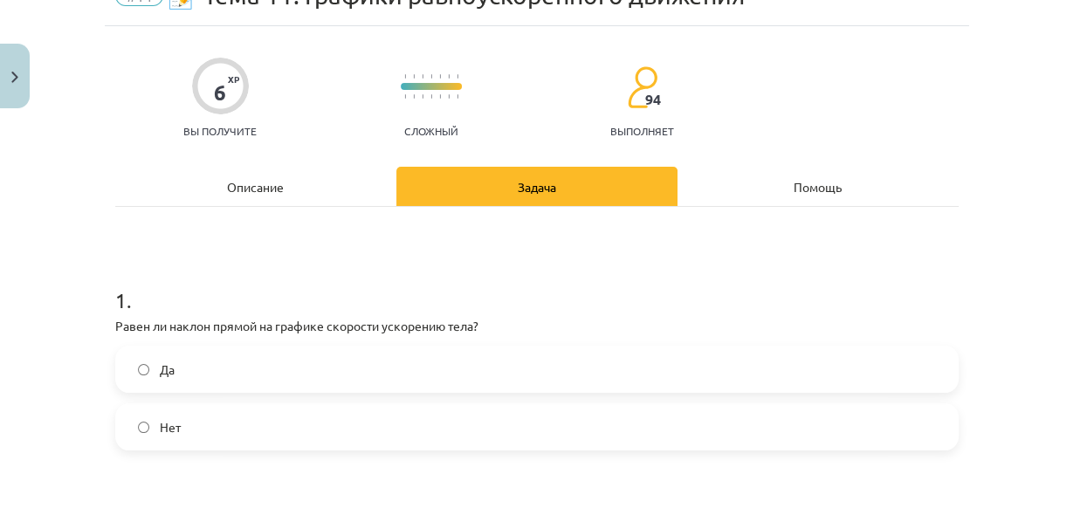
scroll to position [2231, 0]
click at [469, 357] on label "Jā" at bounding box center [537, 370] width 840 height 44
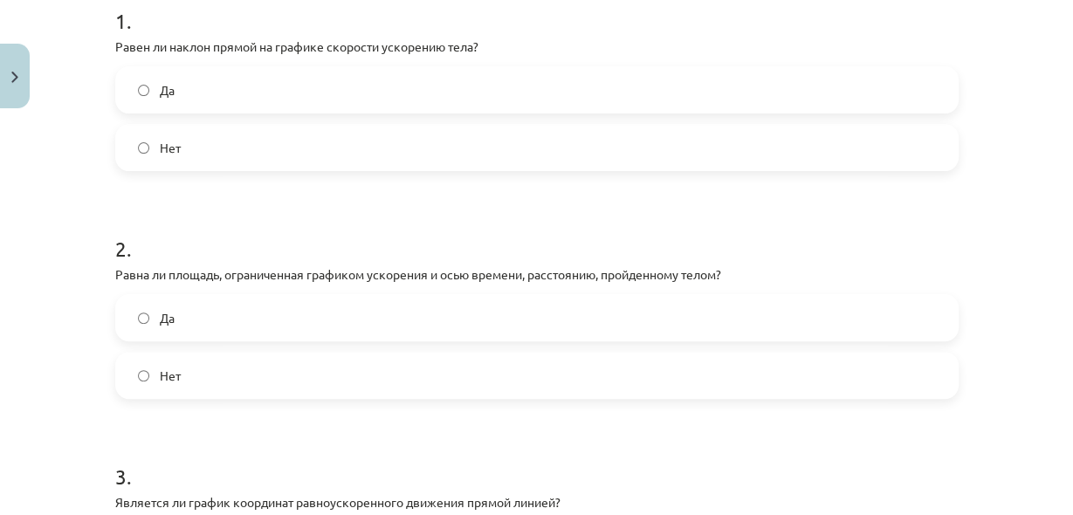
scroll to position [2255, 0]
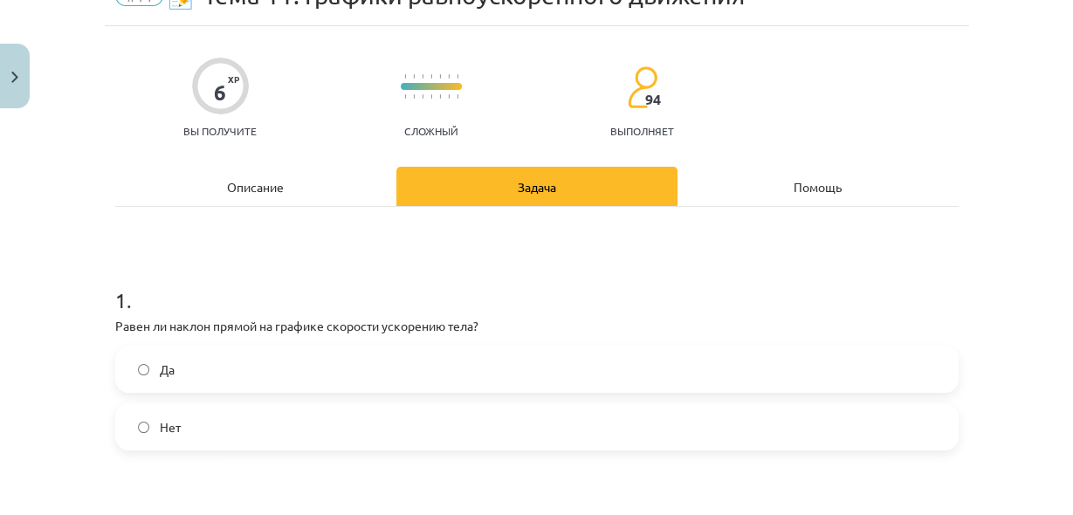
click at [316, 189] on div "Описание" at bounding box center [255, 186] width 281 height 39
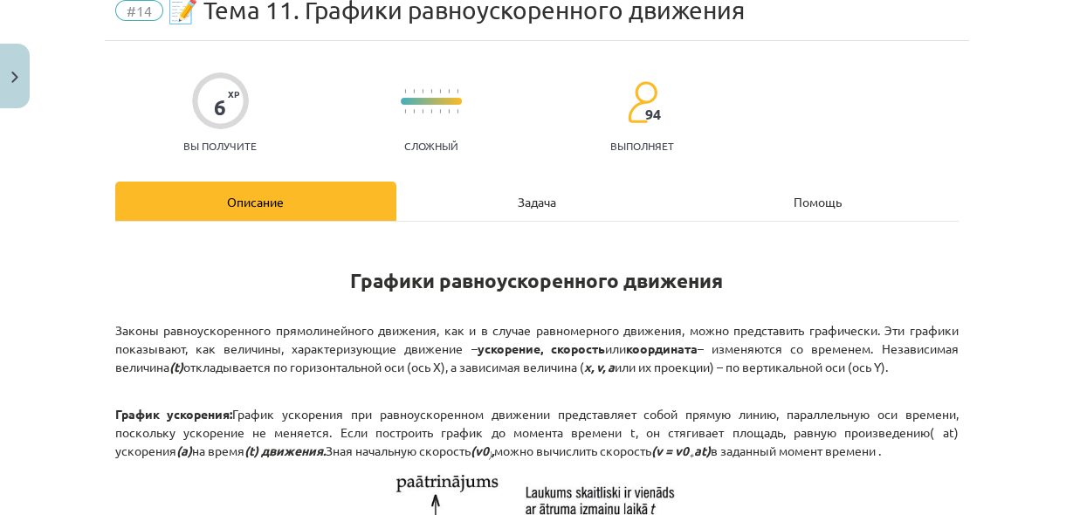
scroll to position [0, 0]
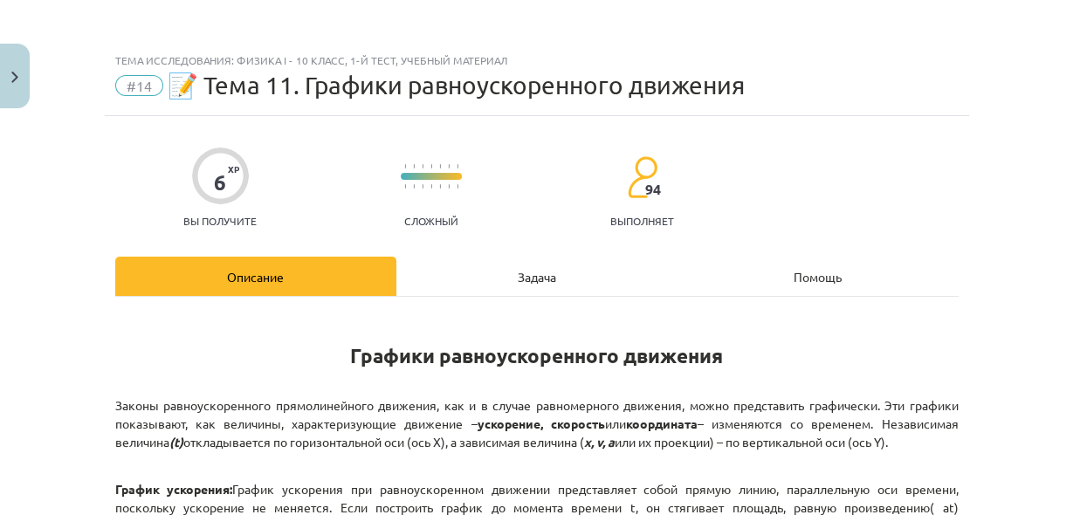
click at [550, 281] on font "Задача" at bounding box center [537, 277] width 38 height 16
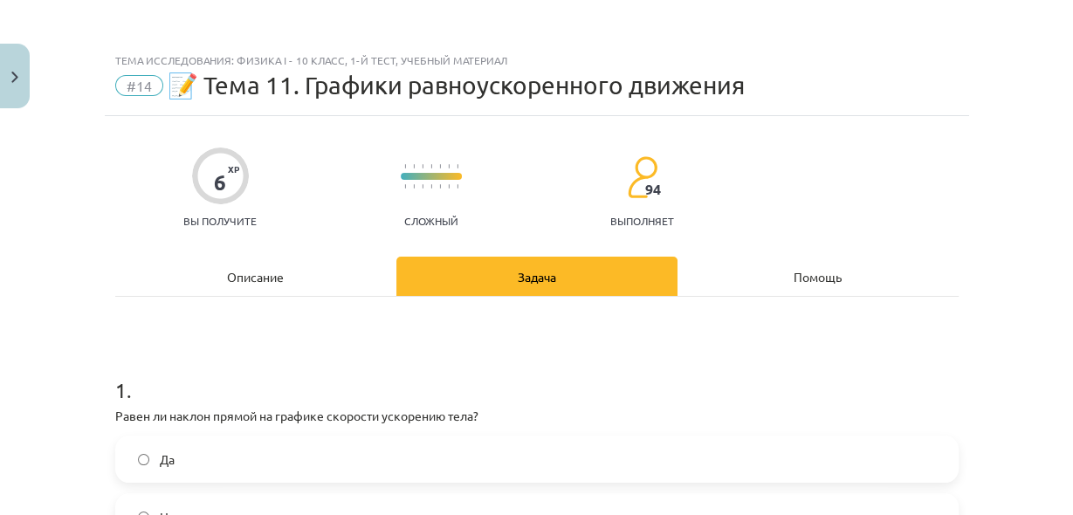
click at [338, 275] on div "Описание" at bounding box center [255, 276] width 281 height 39
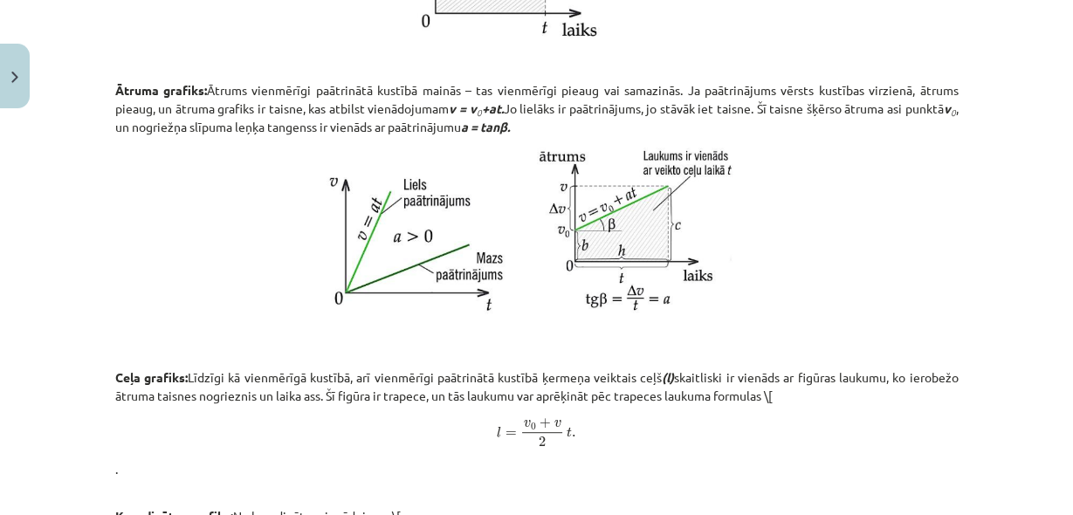
scroll to position [2255, 0]
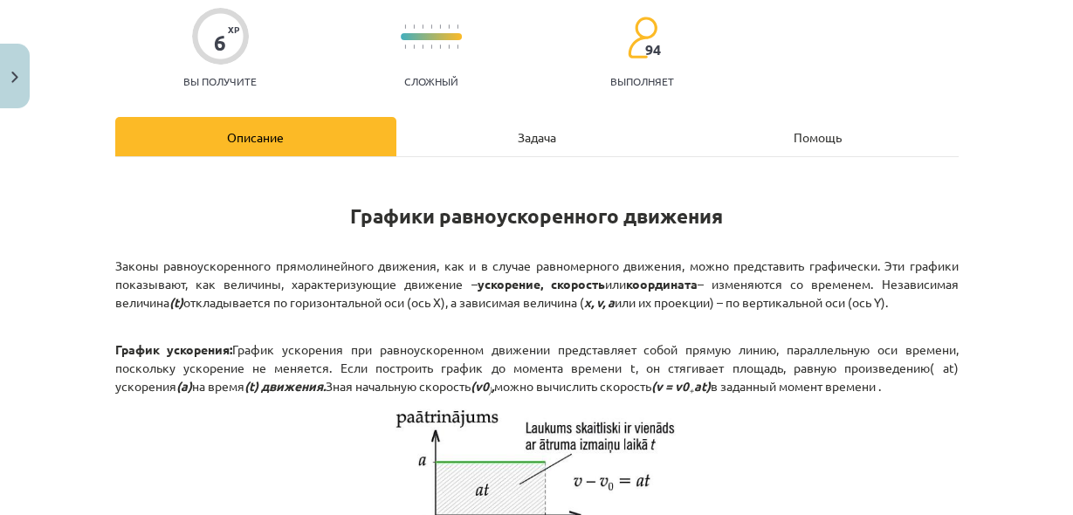
click at [537, 141] on div "Задача" at bounding box center [537, 136] width 281 height 39
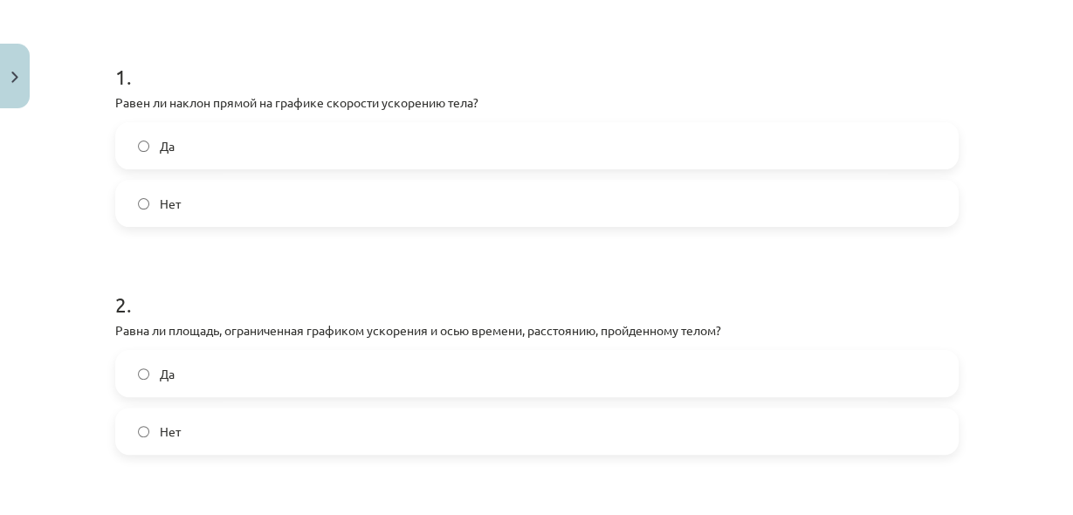
scroll to position [322, 0]
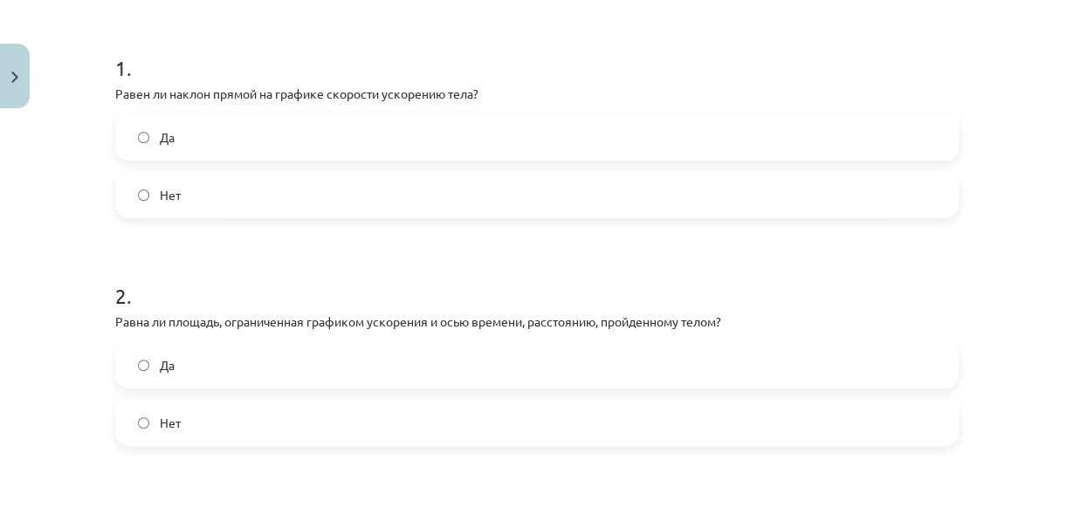
click at [392, 418] on label "Нет" at bounding box center [537, 423] width 840 height 44
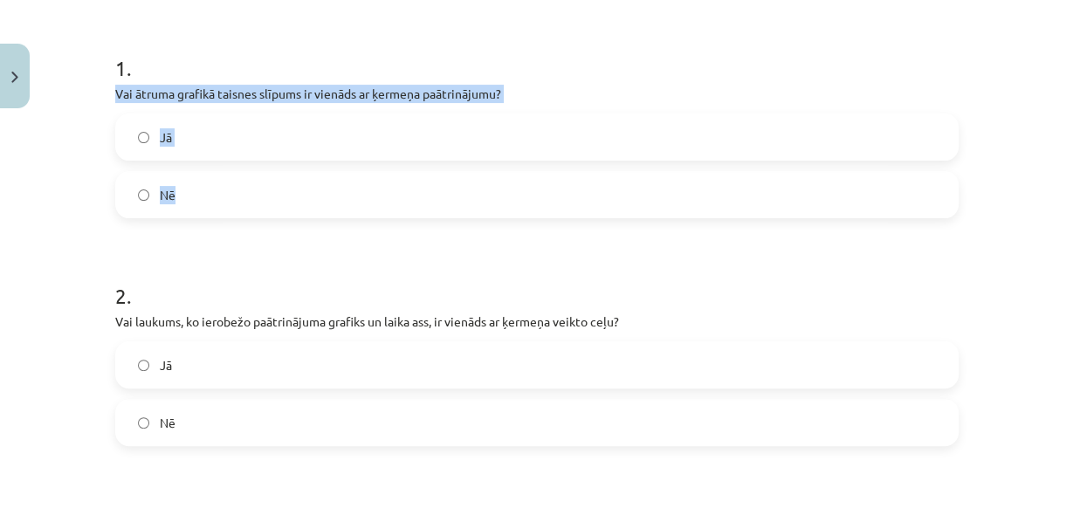
drag, startPoint x: 110, startPoint y: 86, endPoint x: 266, endPoint y: 196, distance: 190.0
click at [266, 196] on div "1 . Vai ātruma grafikā taisnes slīpums ir vienāds ar ķermeņa paātrinājumu? Jā Nē" at bounding box center [537, 121] width 844 height 193
copy div "Vai ātruma grafikā taisnes slīpums ir vienāds ar ķermeņa paātrinājumu? Jā Nē"
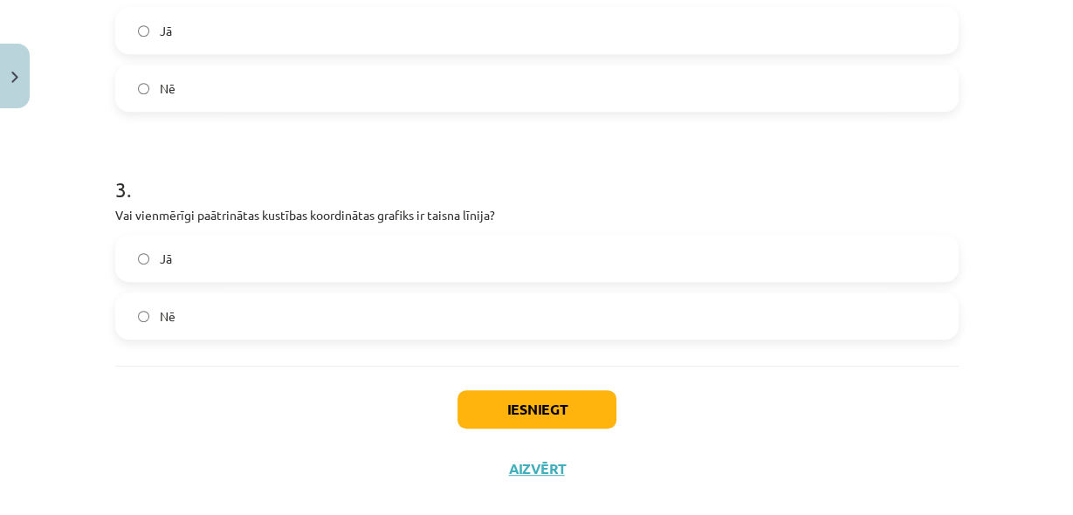
scroll to position [683, 0]
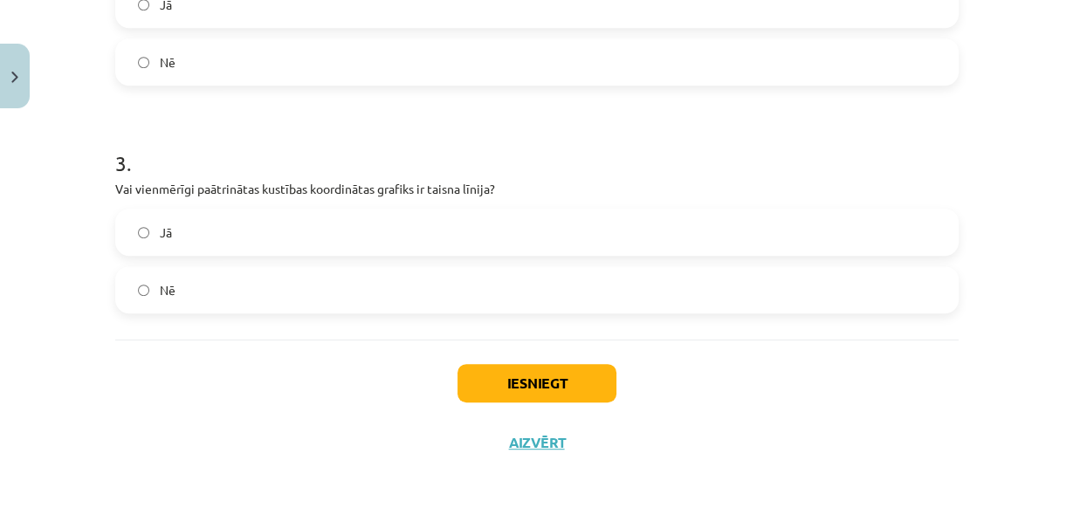
click at [439, 233] on label "Jā" at bounding box center [537, 232] width 840 height 44
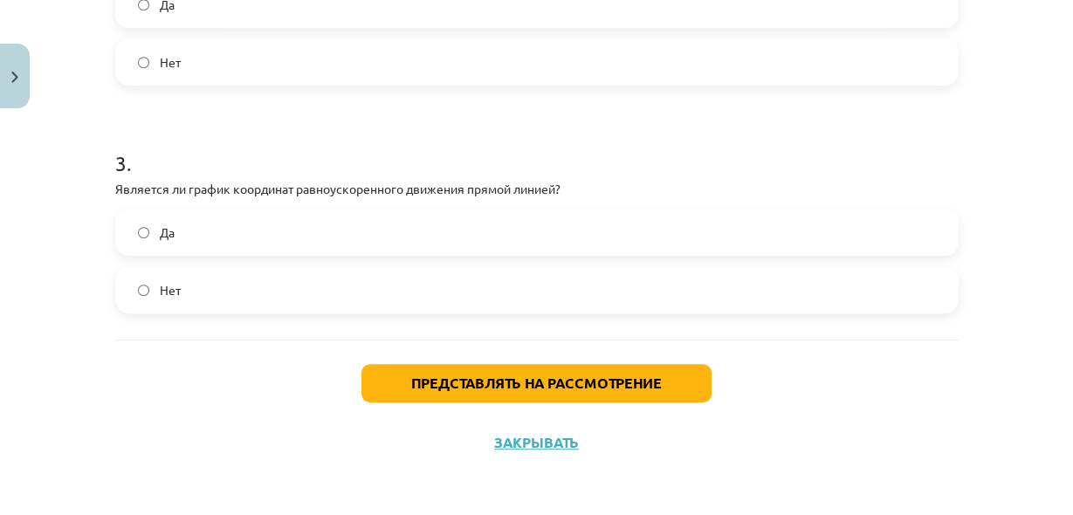
scroll to position [2231, 0]
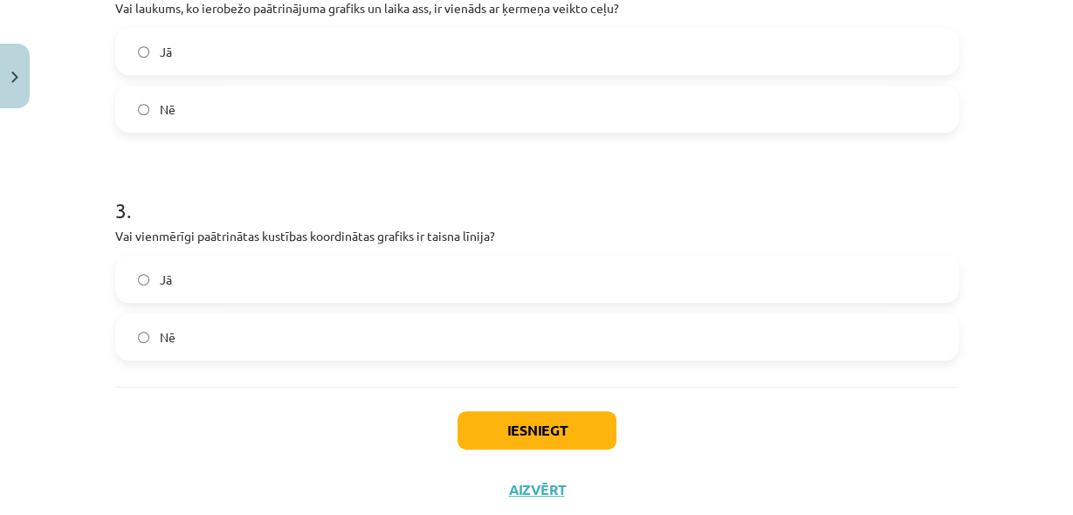
click at [661, 335] on label "Nē" at bounding box center [537, 337] width 840 height 44
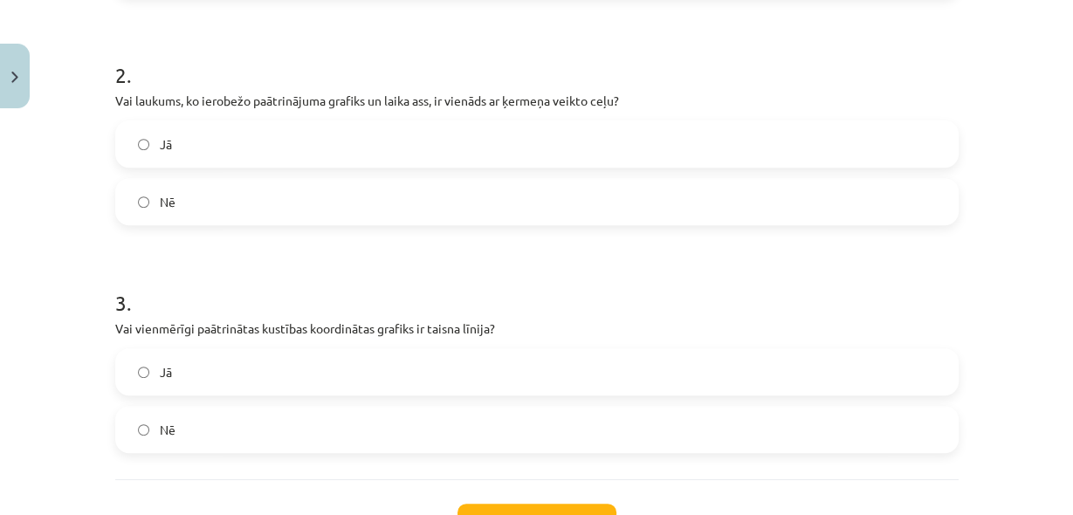
scroll to position [683, 0]
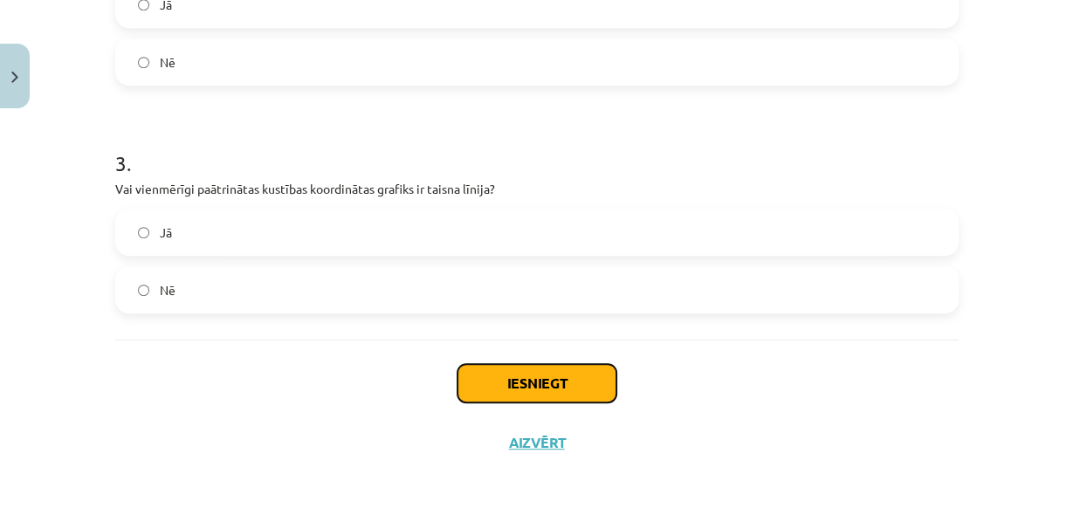
click at [574, 372] on button "Iesniegt" at bounding box center [537, 383] width 159 height 38
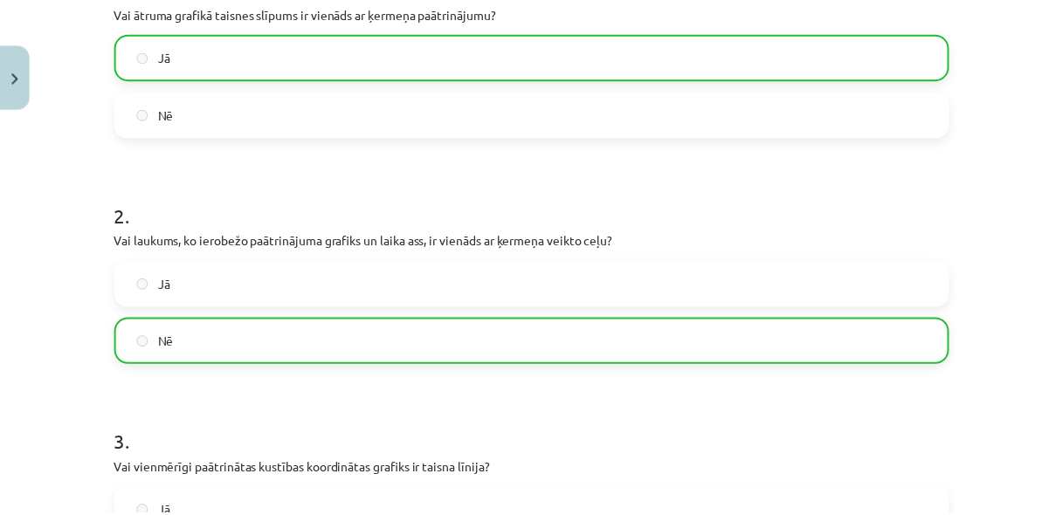
scroll to position [737, 0]
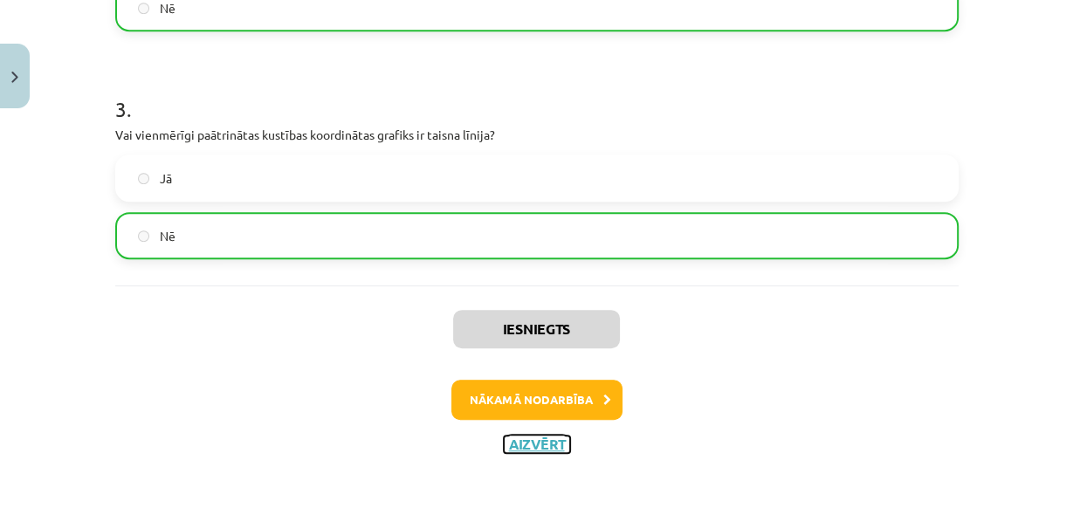
click at [547, 445] on button "Aizvērt" at bounding box center [537, 444] width 66 height 17
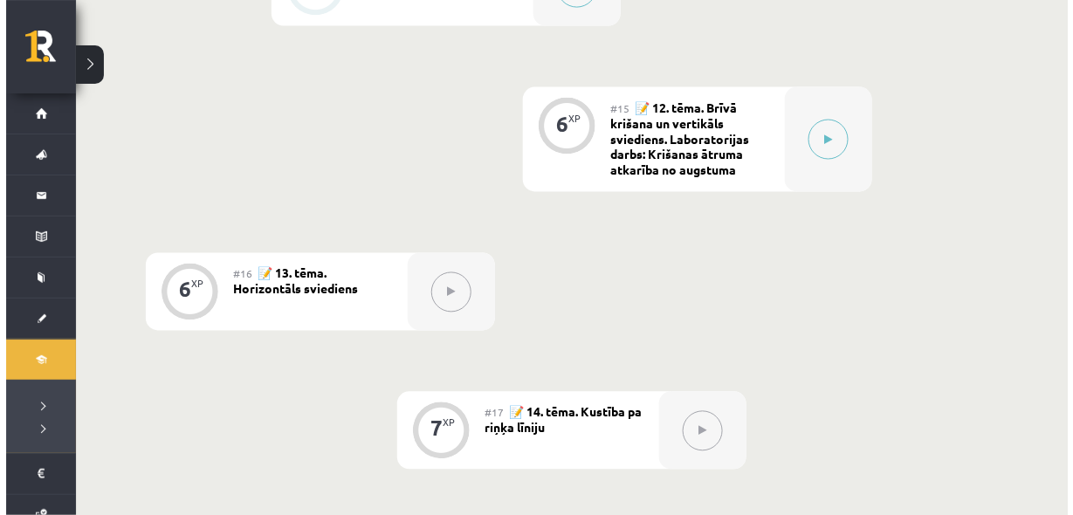
scroll to position [2334, 0]
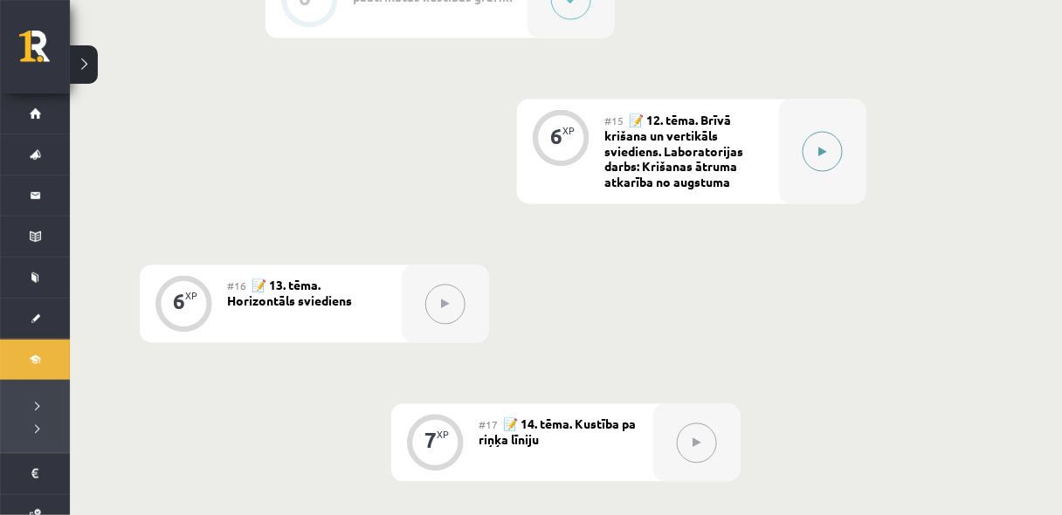
click at [815, 148] on button at bounding box center [823, 152] width 40 height 40
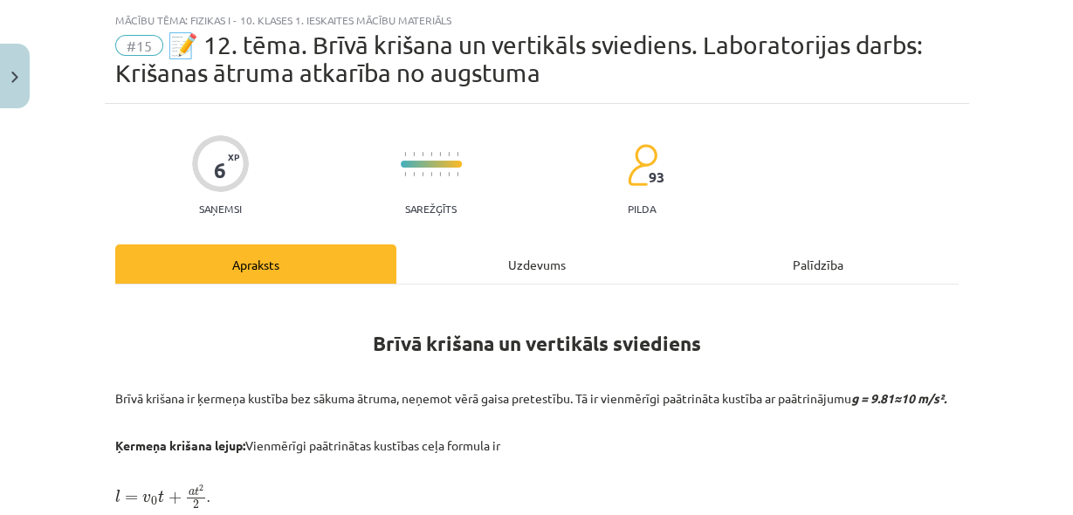
scroll to position [19, 0]
